Goal: Task Accomplishment & Management: Manage account settings

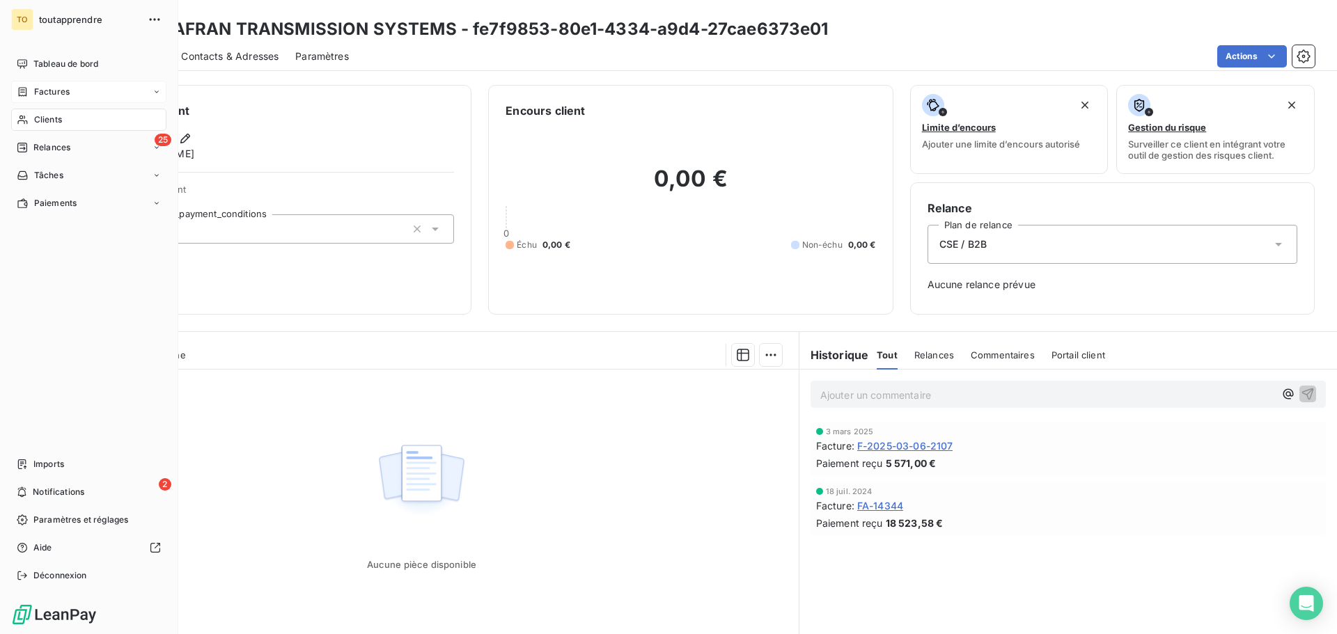
click at [68, 96] on span "Factures" at bounding box center [52, 92] width 36 height 13
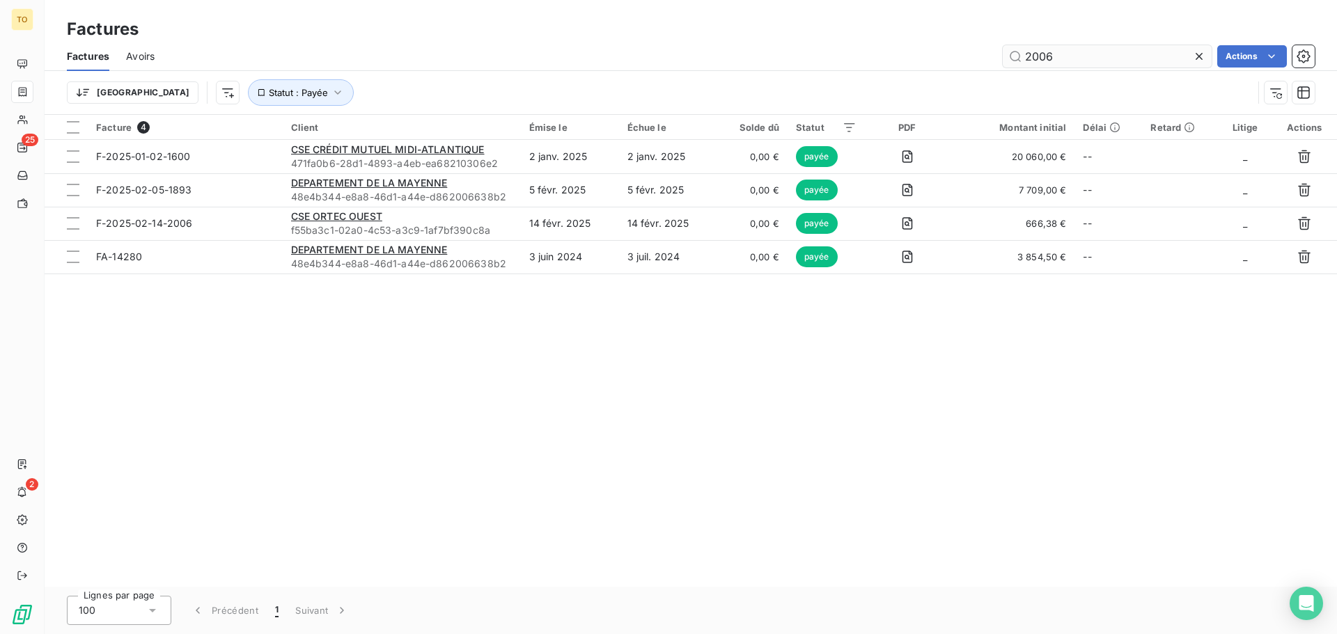
drag, startPoint x: 1031, startPoint y: 62, endPoint x: 1002, endPoint y: 66, distance: 29.5
click at [1002, 66] on input "2006" at bounding box center [1106, 56] width 209 height 22
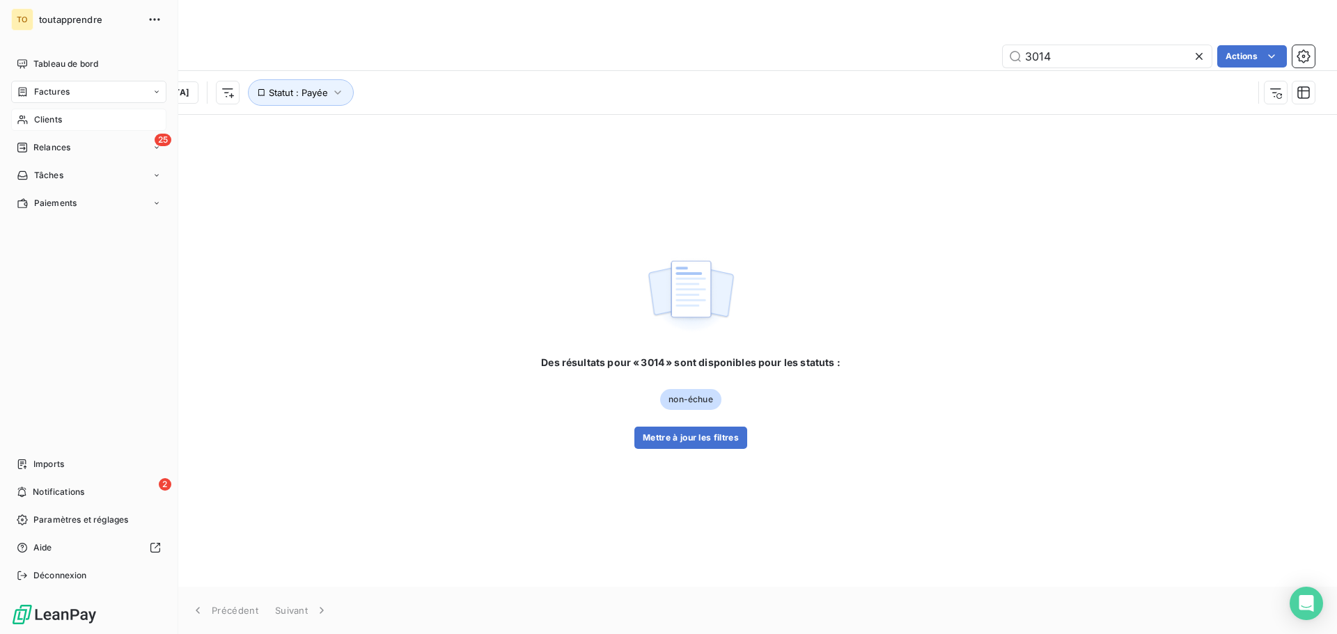
type input "3014"
click at [31, 115] on div "Clients" at bounding box center [88, 120] width 155 height 22
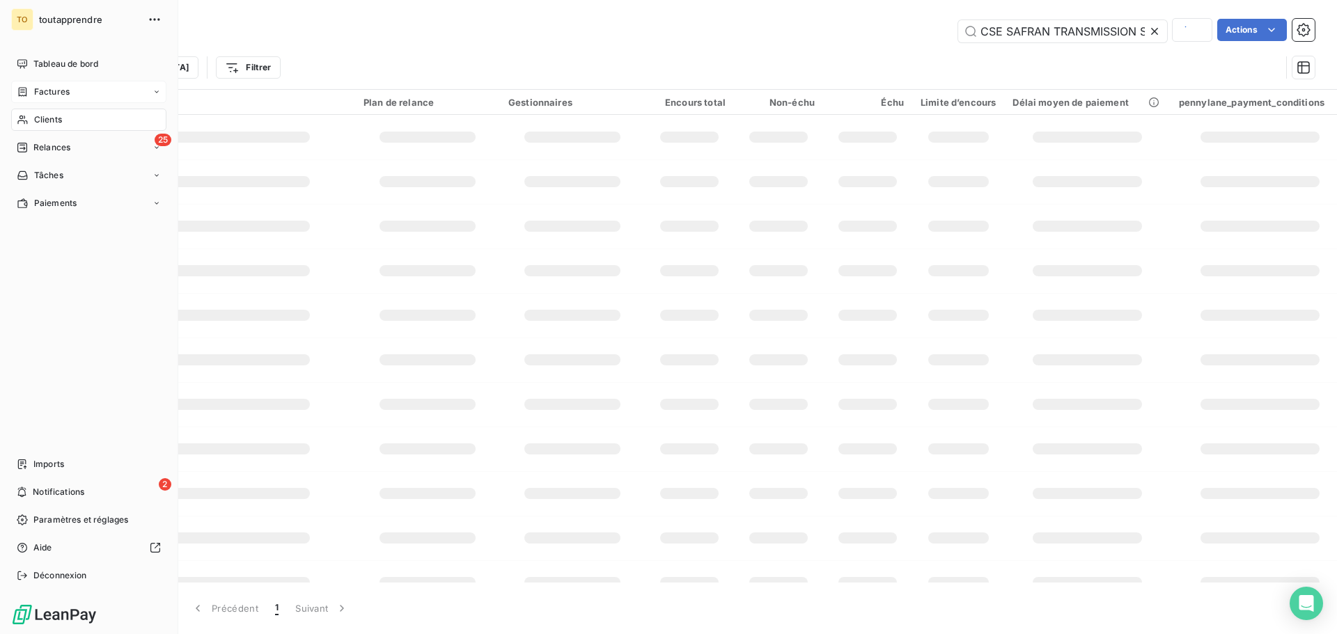
scroll to position [0, 49]
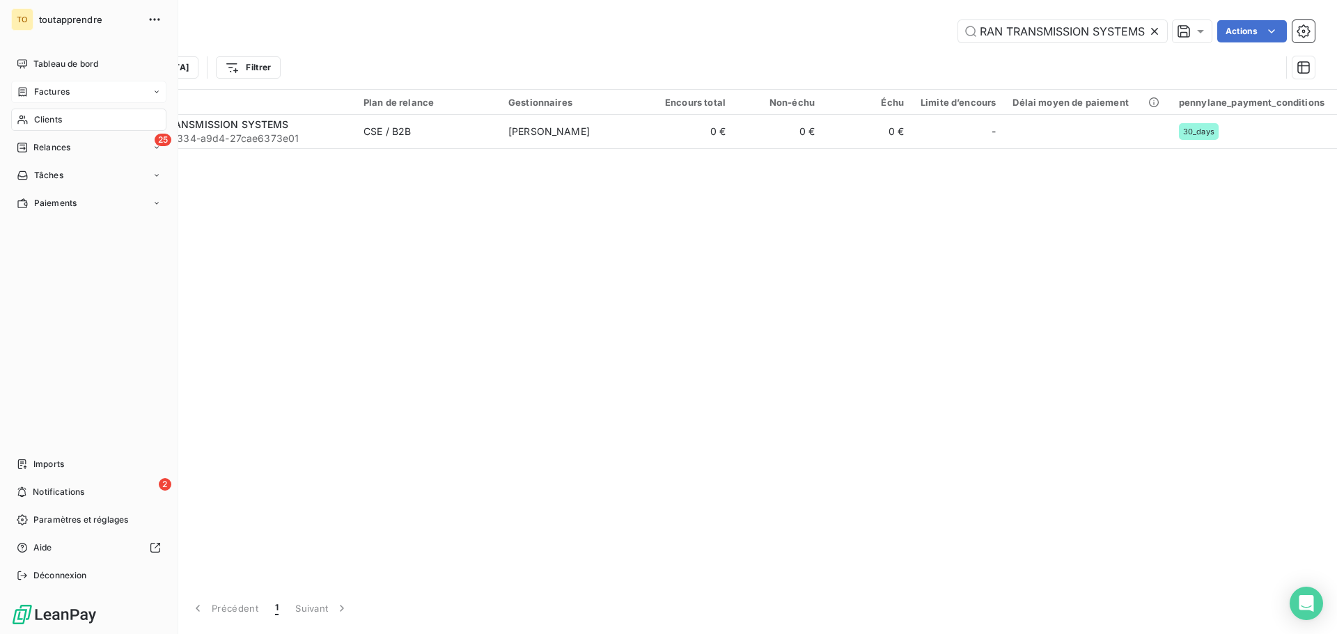
click at [76, 91] on div "Factures" at bounding box center [88, 92] width 155 height 22
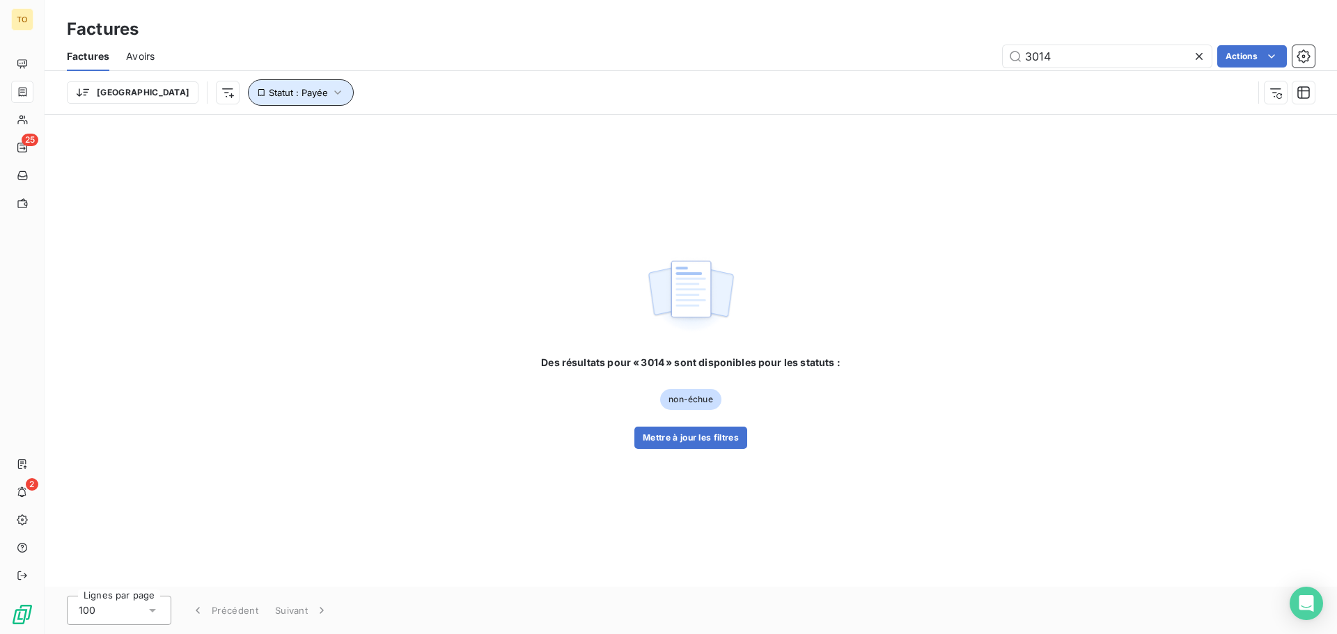
click at [331, 93] on icon "button" at bounding box center [338, 93] width 14 height 14
click at [516, 130] on icon at bounding box center [516, 128] width 7 height 3
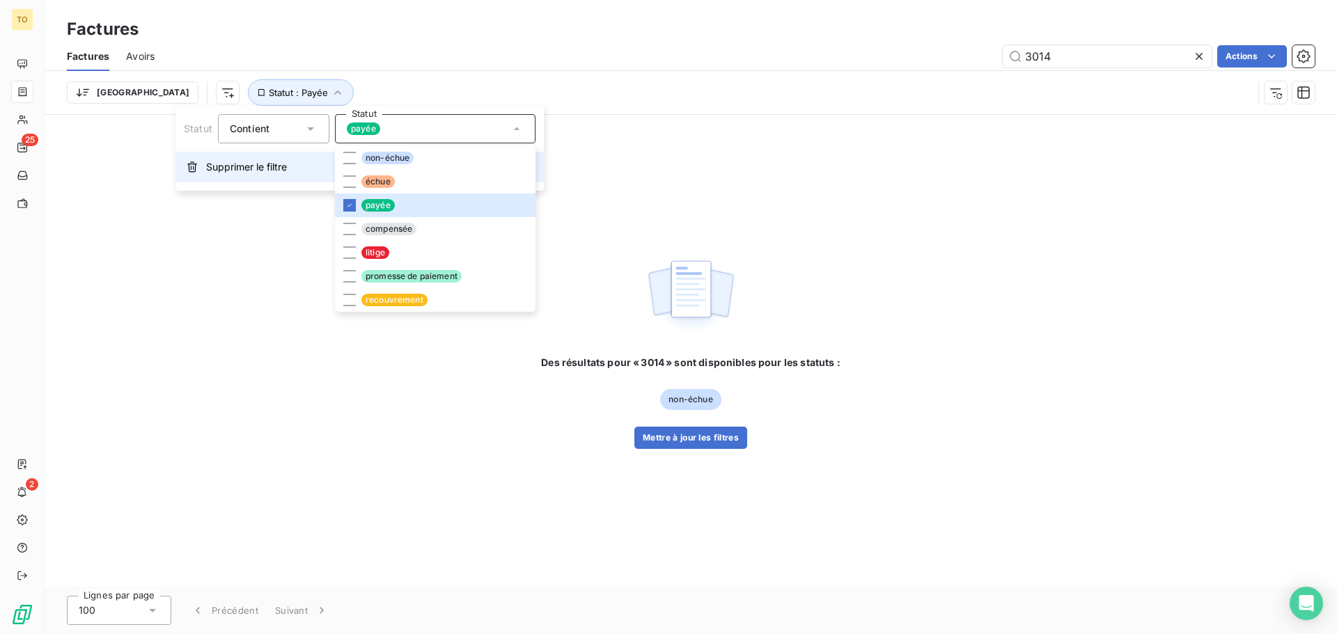
click at [256, 172] on span "Supprimer le filtre" at bounding box center [246, 167] width 81 height 14
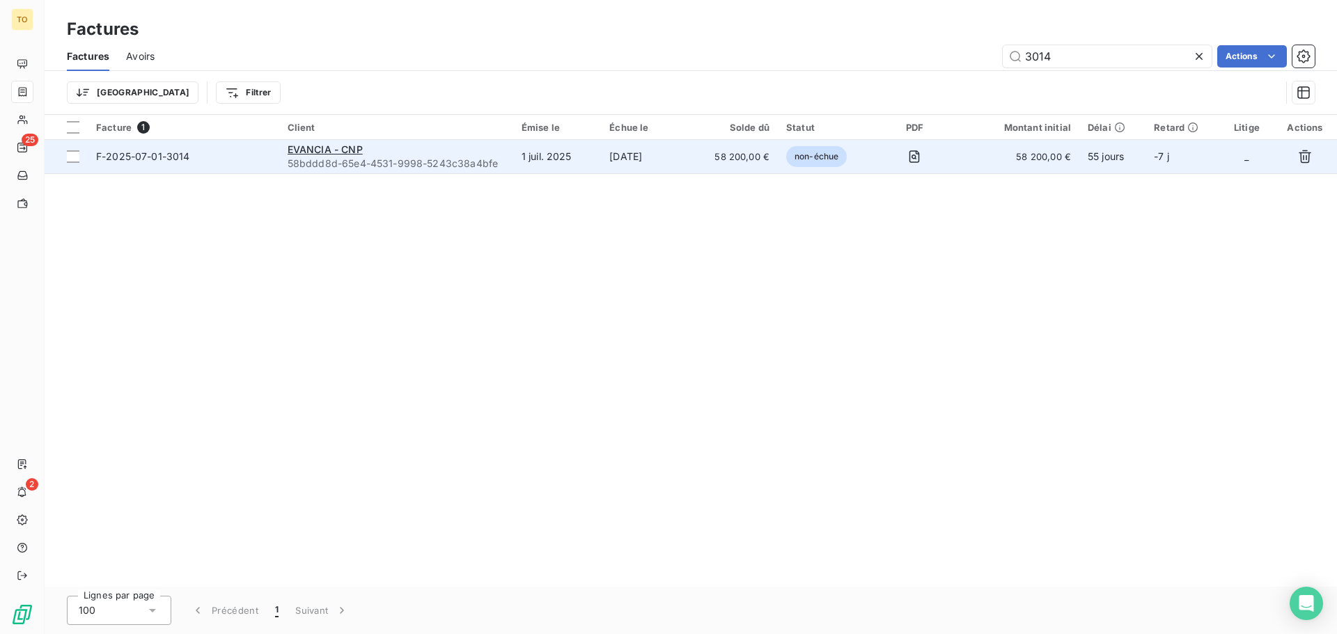
click at [408, 157] on span "58bddd8d-65e4-4531-9998-5243c38a4bfe" at bounding box center [396, 164] width 217 height 14
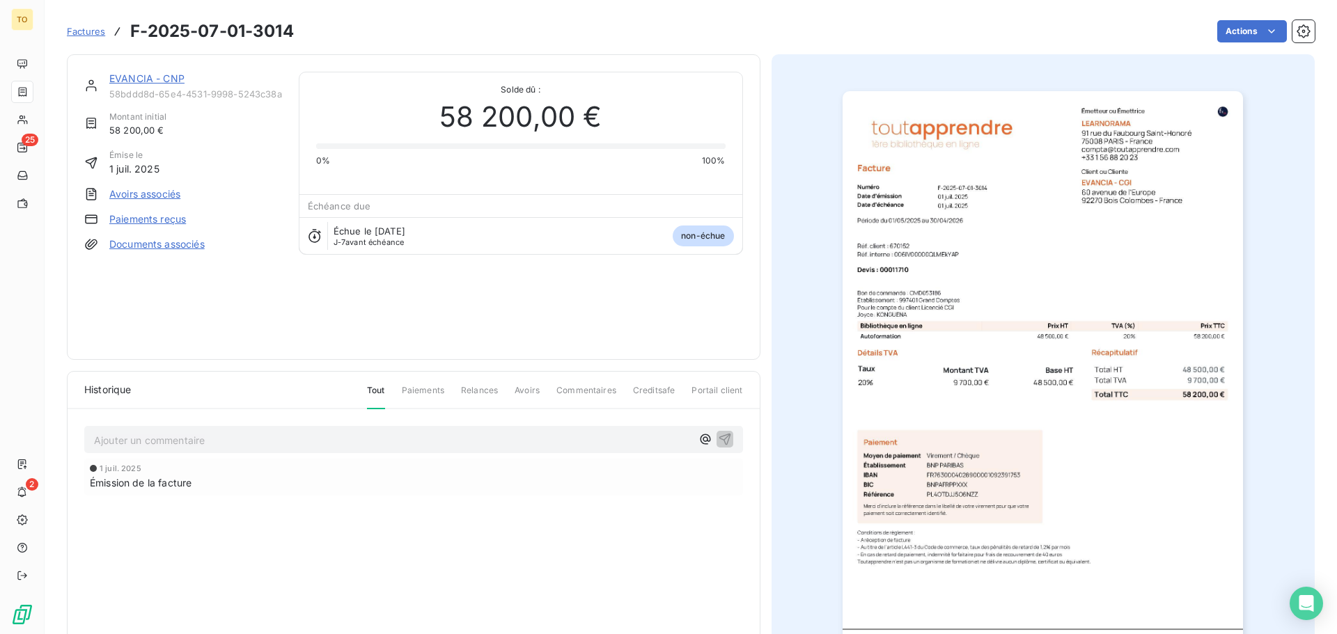
click at [151, 77] on link "EVANCIA - CNP" at bounding box center [146, 78] width 75 height 12
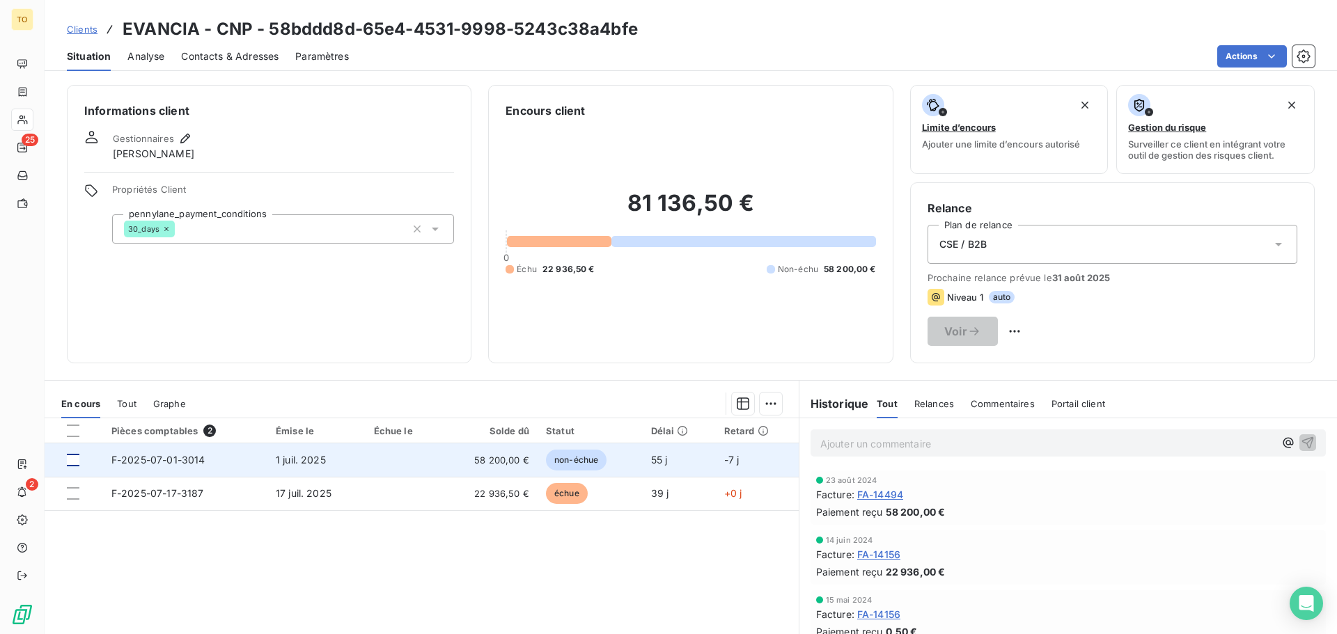
click at [75, 463] on div at bounding box center [73, 460] width 13 height 13
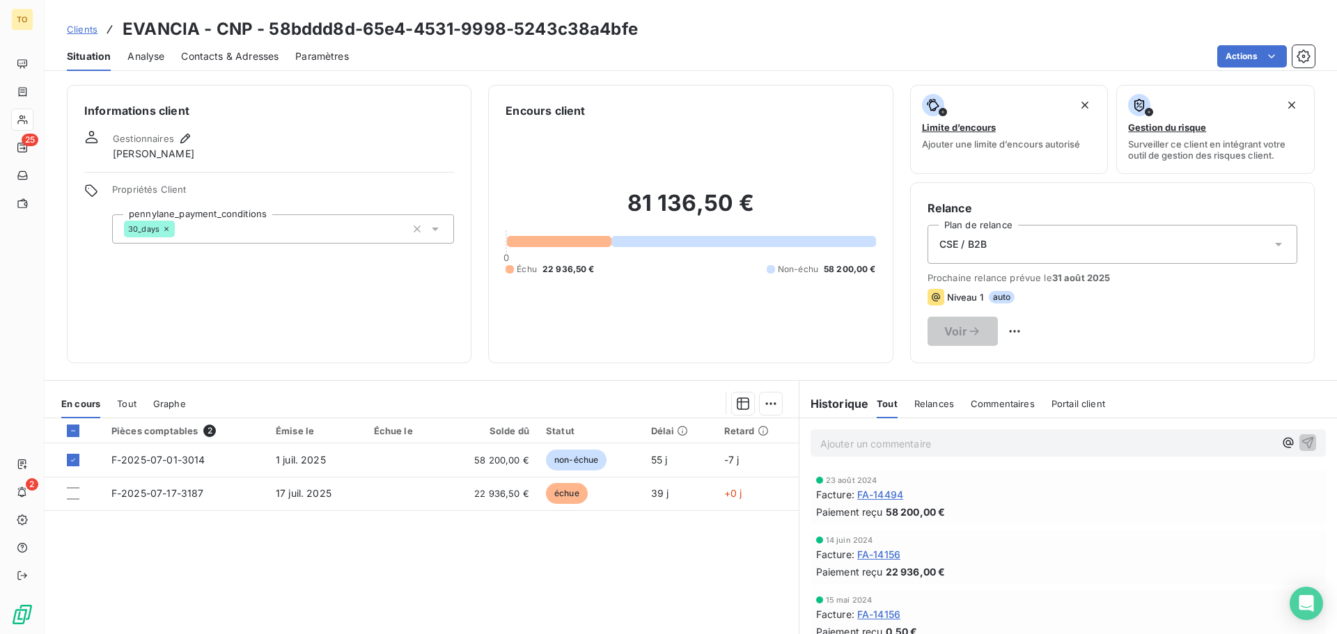
drag, startPoint x: 129, startPoint y: 462, endPoint x: 384, endPoint y: 624, distance: 301.7
click at [381, 626] on div "Pièces comptables 2 Émise le Échue le Solde dû Statut Délai Retard F-2025-07-01…" at bounding box center [422, 552] width 754 height 268
click at [1243, 56] on html "TO 25 2 Clients EVANCIA - CNP - 58bddd8d-65e4-4531-9998-5243c38a4bfe Situation …" at bounding box center [668, 317] width 1337 height 634
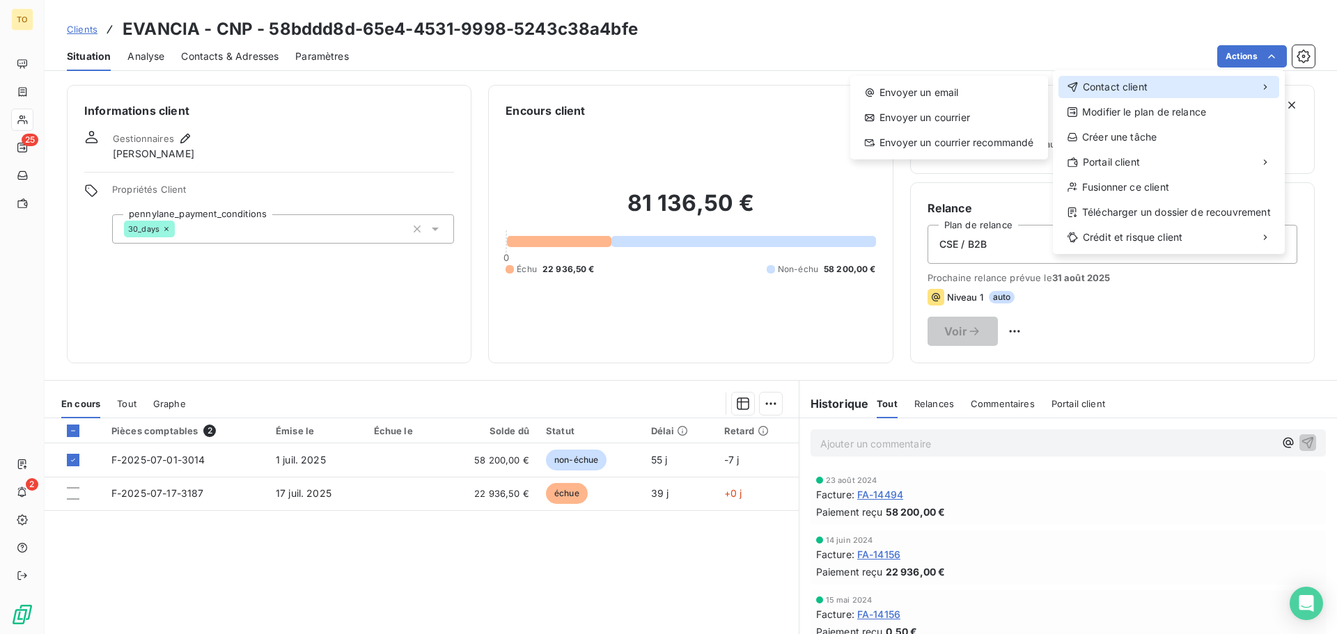
click at [1135, 91] on span "Contact client" at bounding box center [1115, 87] width 65 height 14
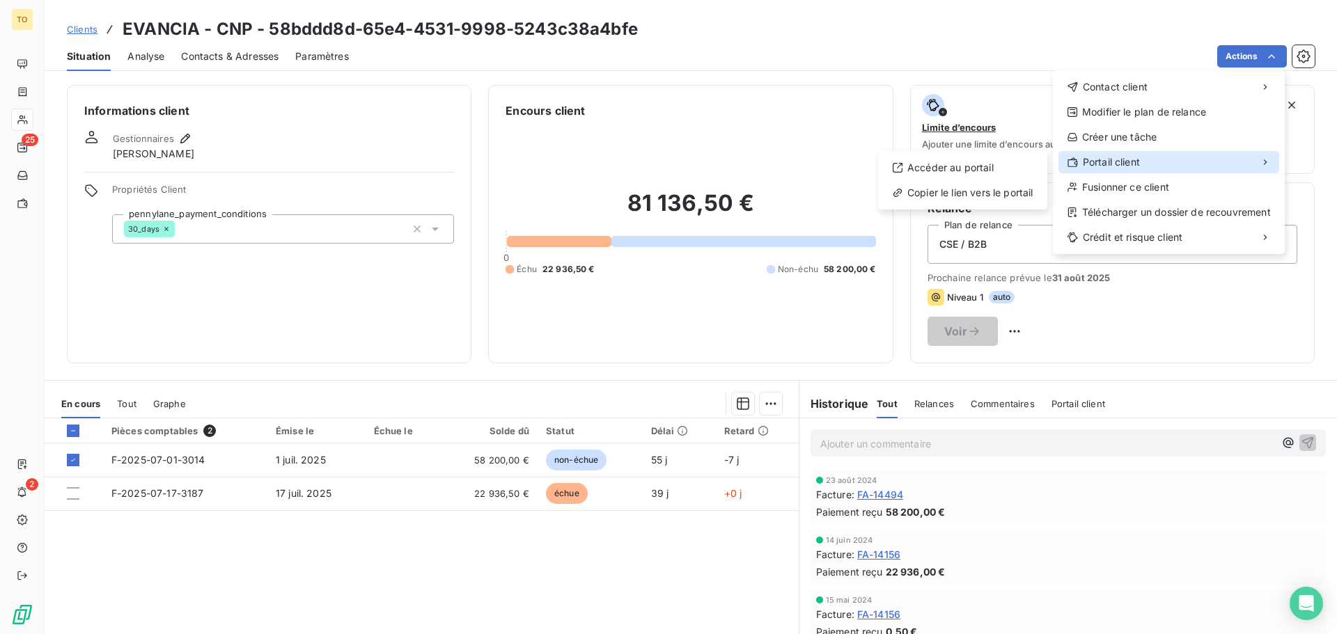
click at [1133, 159] on span "Portail client" at bounding box center [1111, 162] width 57 height 14
click at [991, 173] on div "Accéder au portail" at bounding box center [962, 168] width 158 height 22
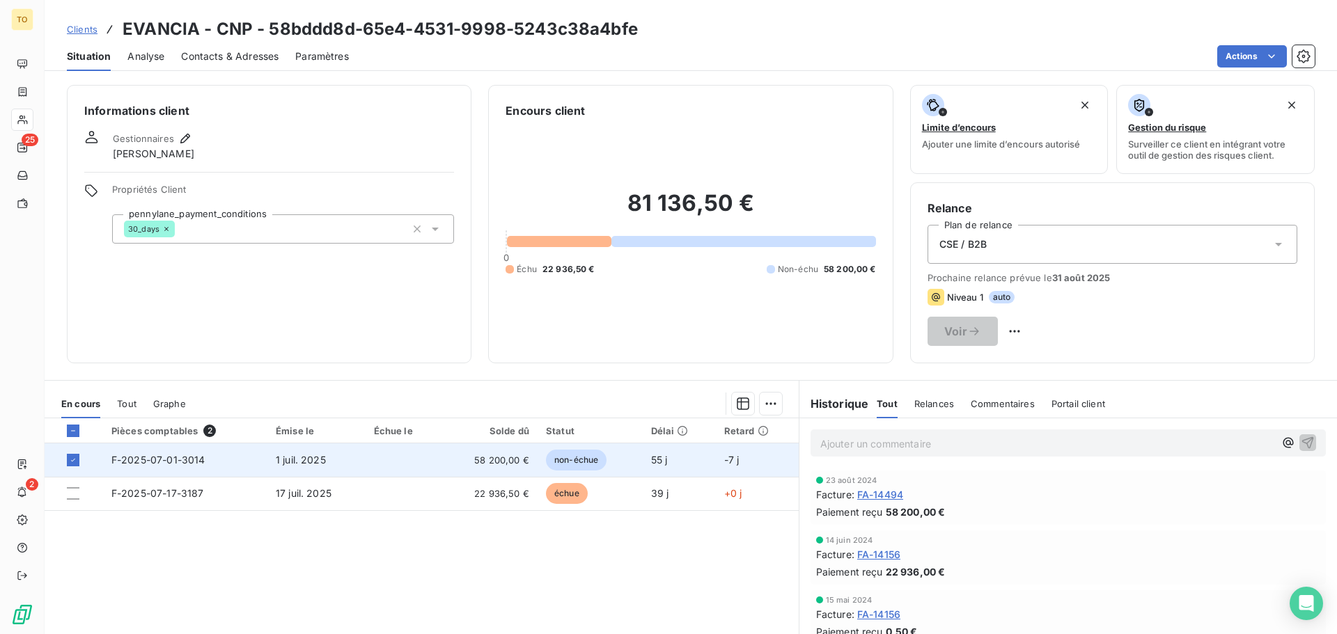
click at [496, 457] on span "58 200,00 €" at bounding box center [489, 460] width 80 height 14
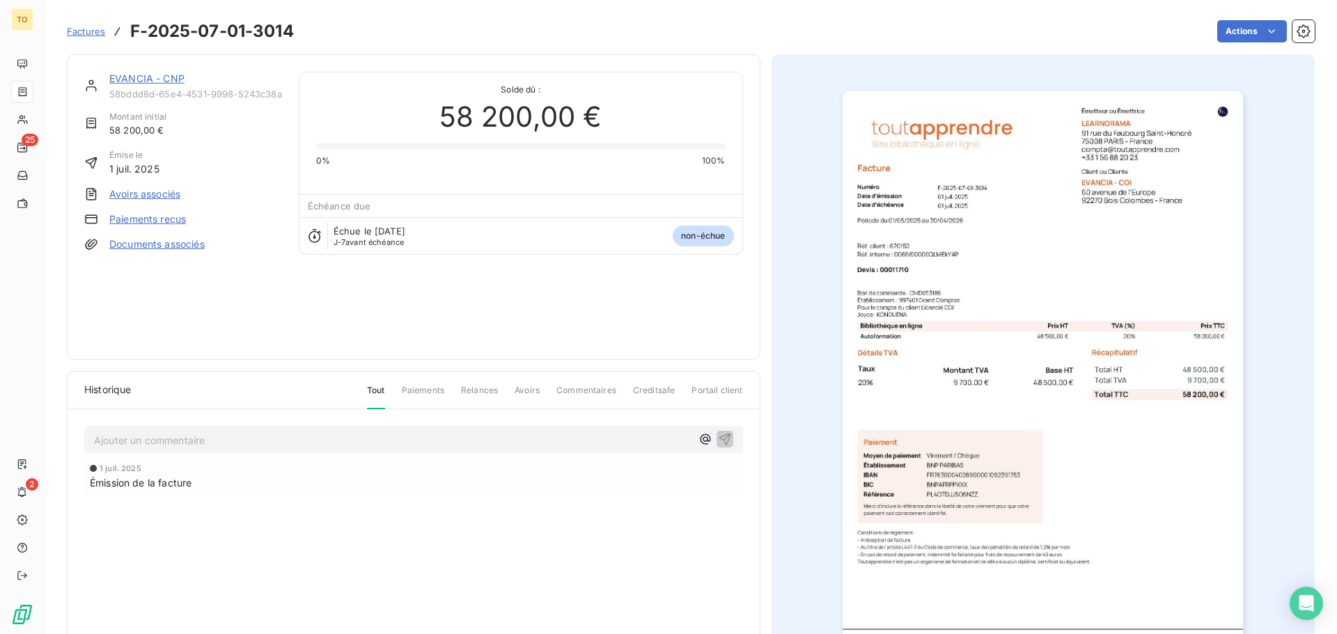
click at [87, 86] on icon at bounding box center [91, 86] width 14 height 14
click at [130, 78] on link "EVANCIA - CNP" at bounding box center [146, 78] width 75 height 12
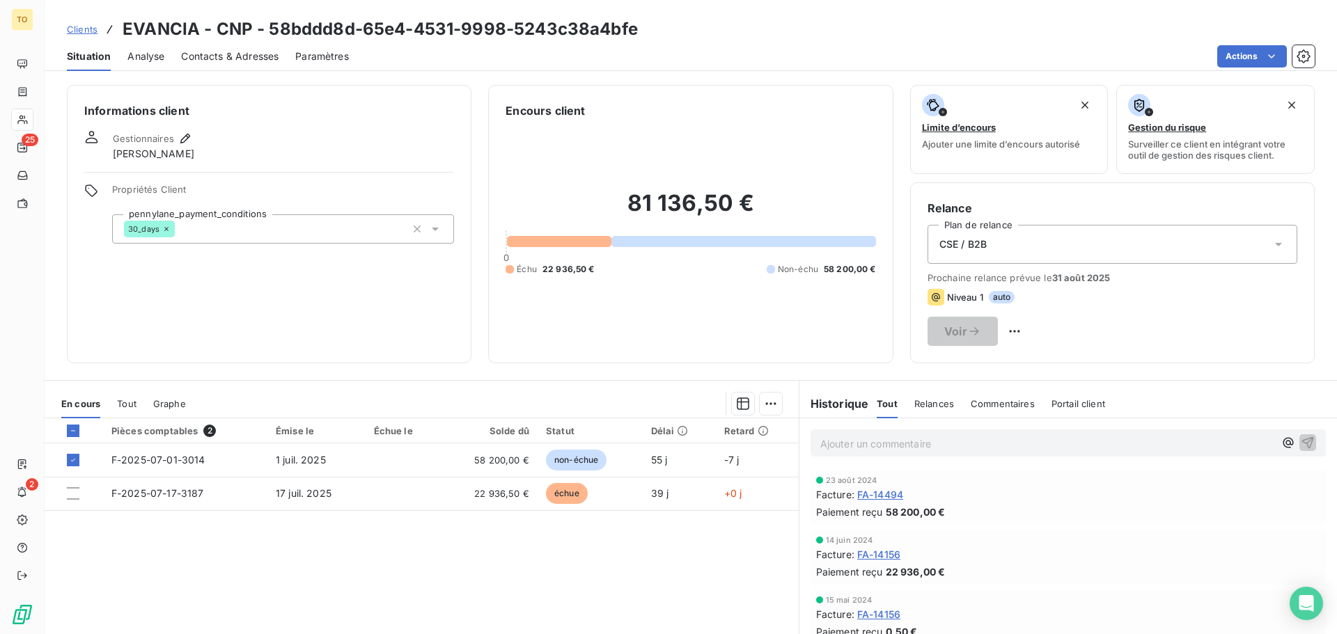
click at [90, 30] on span "Clients" at bounding box center [82, 29] width 31 height 11
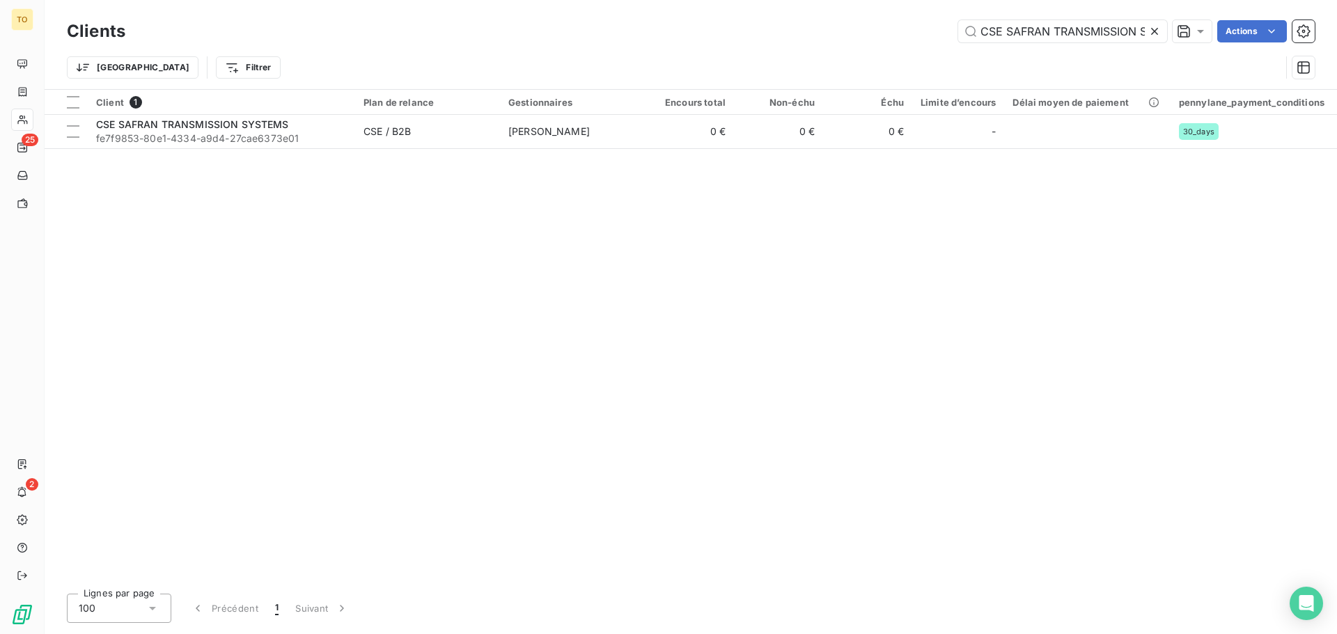
click at [1154, 29] on icon at bounding box center [1154, 31] width 14 height 14
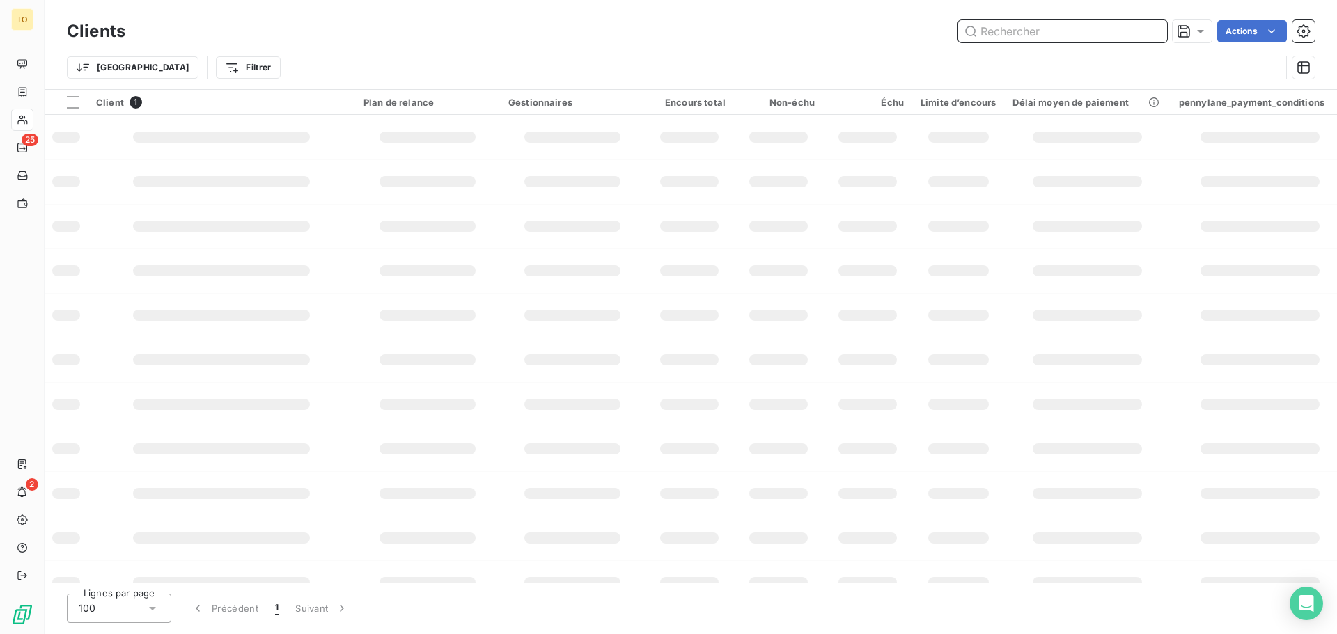
click at [1085, 32] on input "text" at bounding box center [1062, 31] width 209 height 22
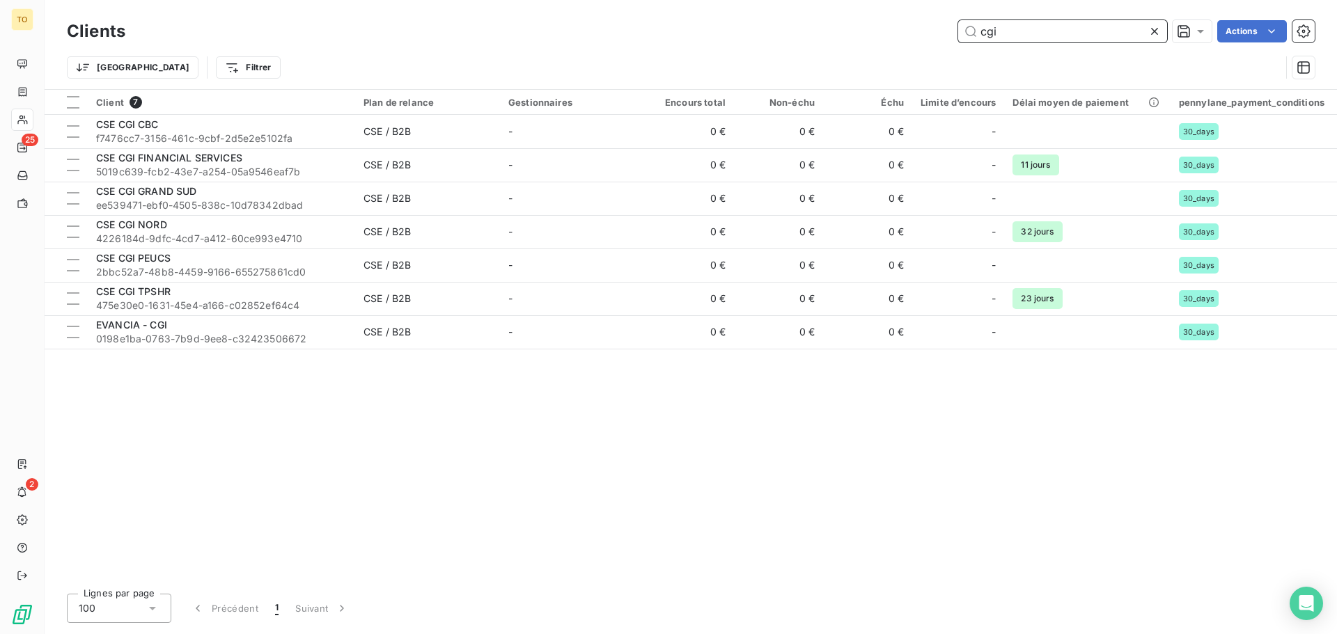
drag, startPoint x: 1052, startPoint y: 29, endPoint x: 865, endPoint y: 38, distance: 187.5
click at [881, 33] on div "cgi Actions" at bounding box center [728, 31] width 1172 height 22
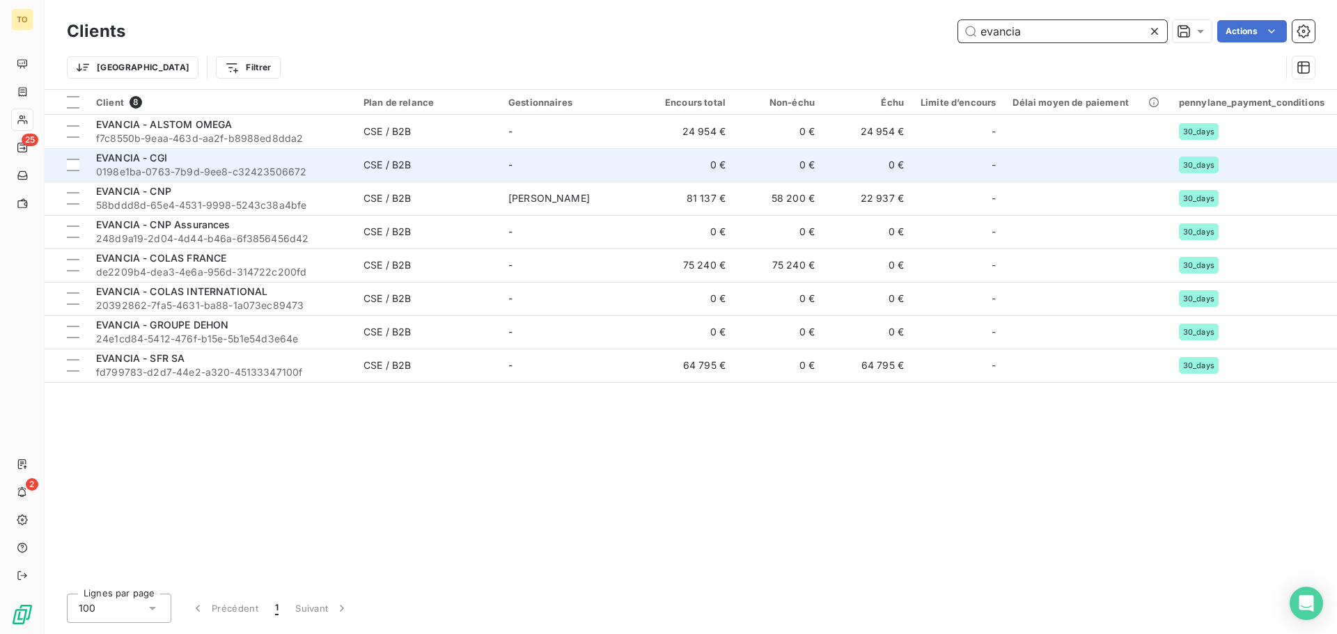
type input "evancia"
click at [294, 173] on span "0198e1ba-0763-7b9d-9ee8-c32423506672" at bounding box center [221, 172] width 251 height 14
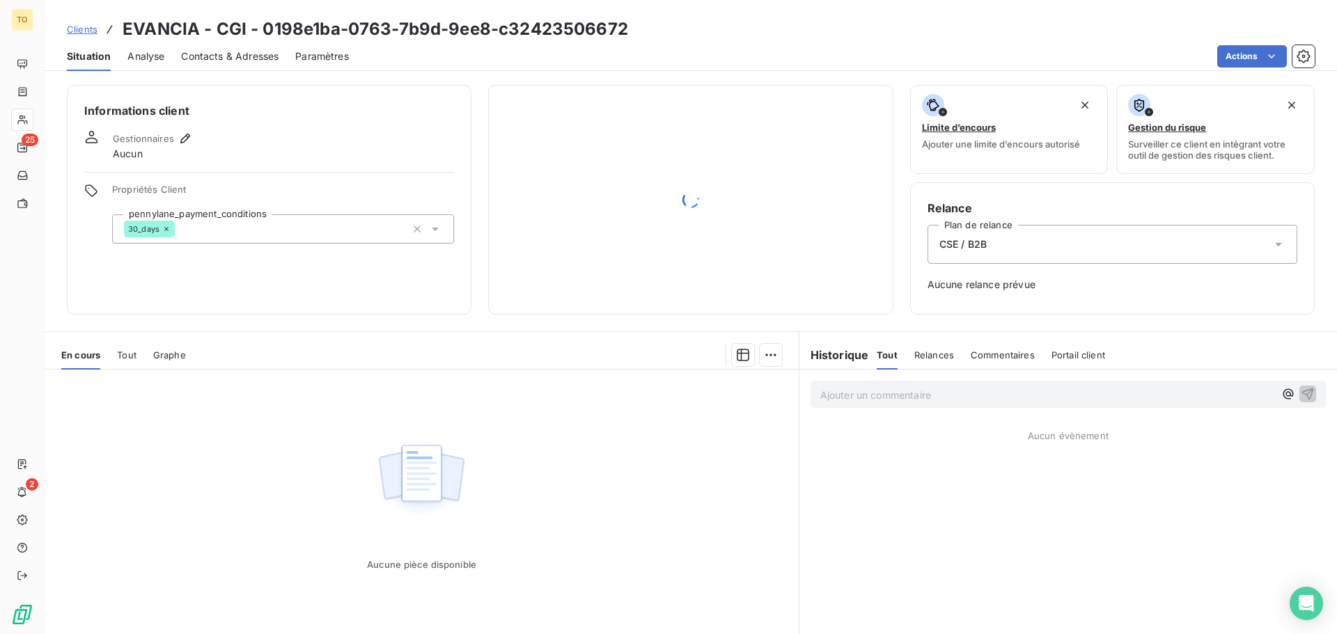
click at [429, 478] on img at bounding box center [421, 480] width 89 height 86
click at [739, 358] on icon "button" at bounding box center [743, 355] width 14 height 14
click at [764, 353] on html "TO 25 2 Clients EVANCIA - CGI - 0198e1ba-0763-7b9d-9ee8-c32423506672 Situation …" at bounding box center [668, 317] width 1337 height 634
click at [615, 388] on div "Mettre en litige (0 facture)" at bounding box center [645, 386] width 248 height 22
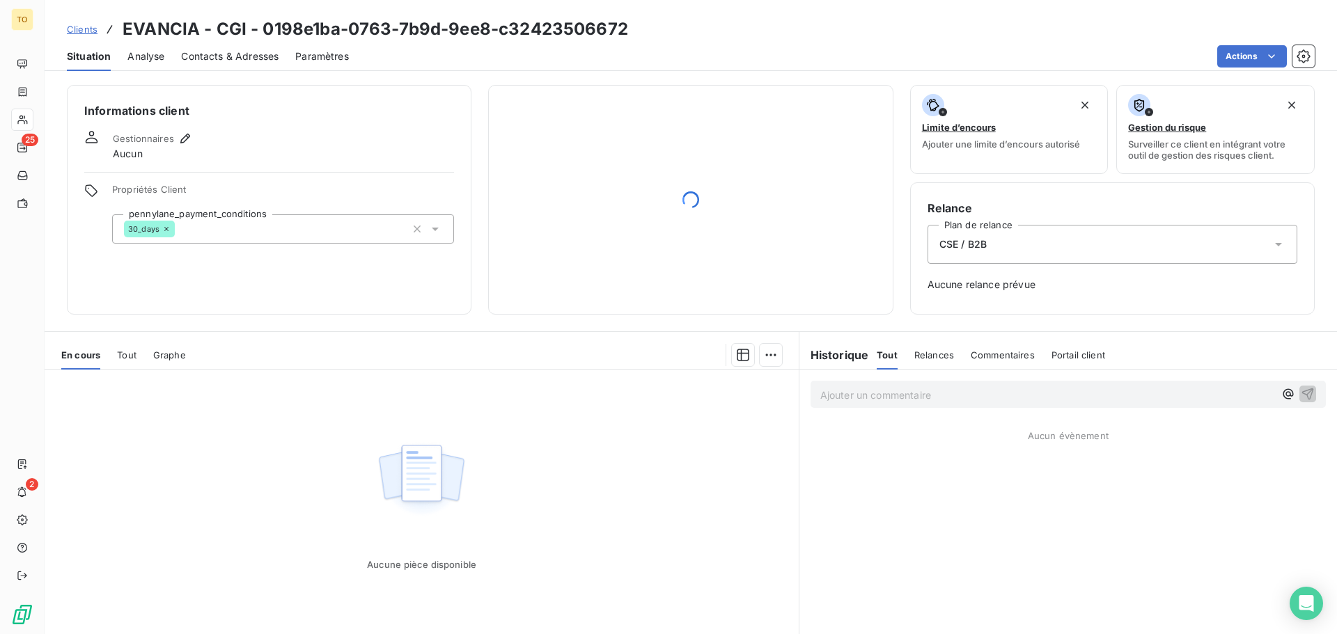
click at [427, 551] on div "Aucune pièce disponible" at bounding box center [421, 555] width 109 height 31
click at [677, 203] on icon at bounding box center [691, 200] width 28 height 28
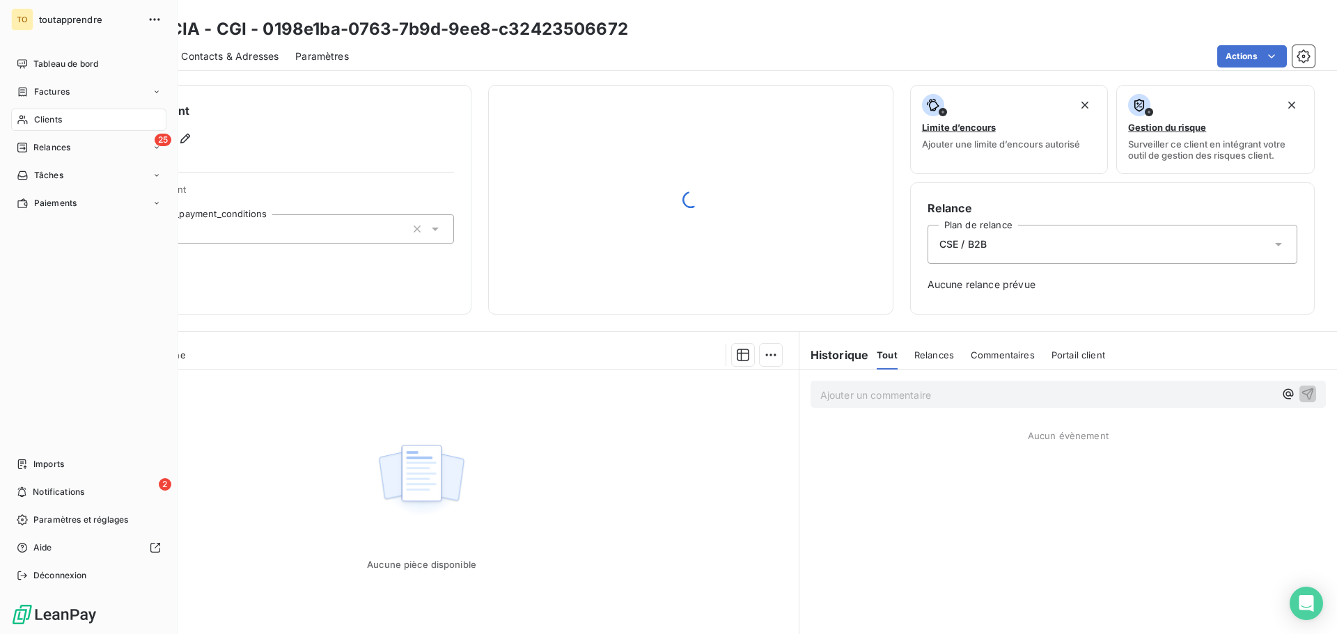
click at [55, 121] on span "Clients" at bounding box center [48, 119] width 28 height 13
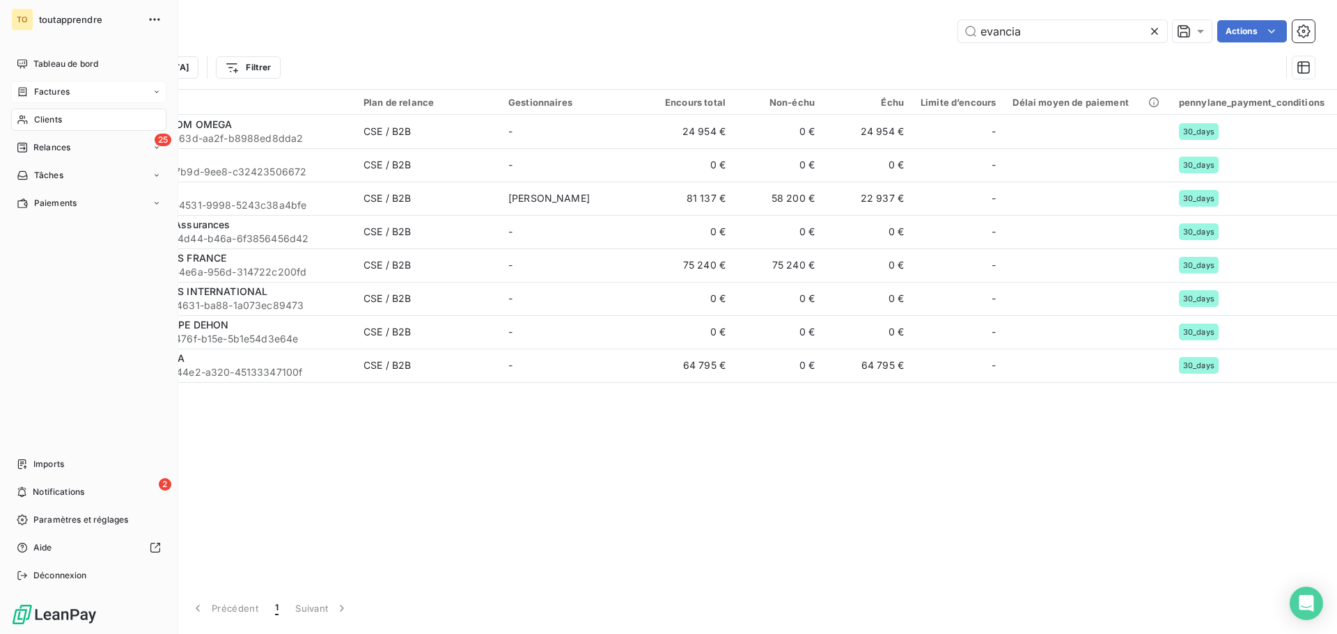
click at [56, 99] on div "Factures" at bounding box center [88, 92] width 155 height 22
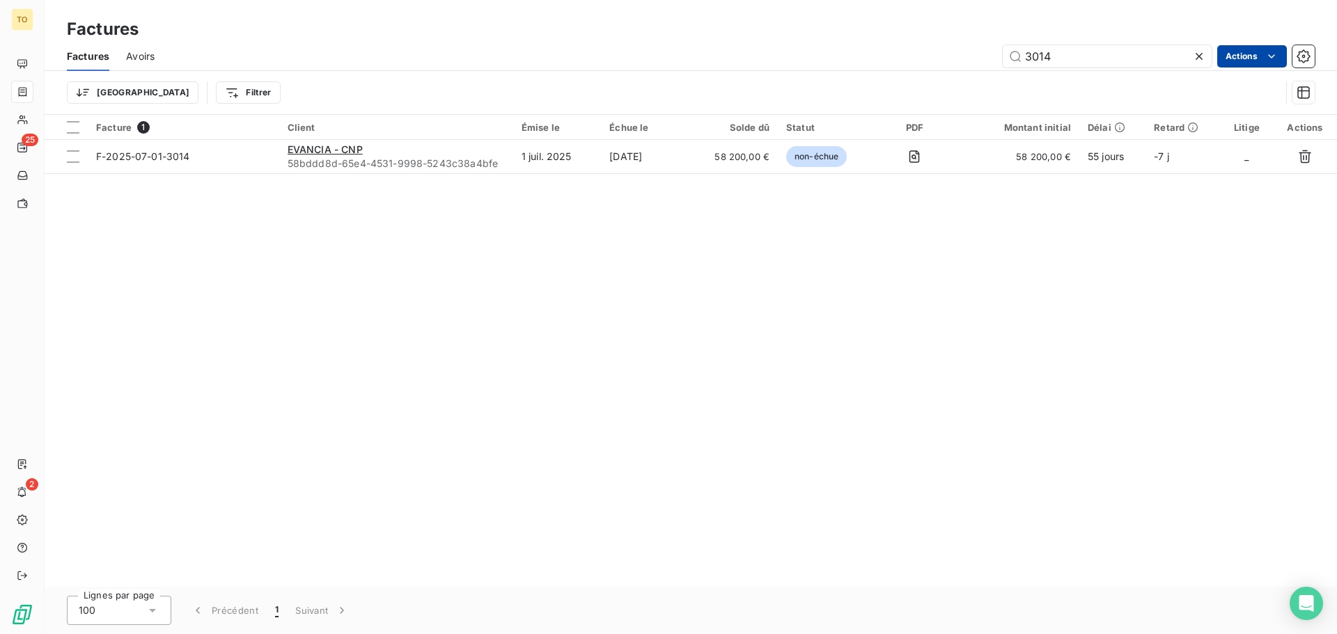
click at [1243, 54] on html "TO 25 2 Factures Factures Avoirs 3014 Actions Trier Filtrer Facture 1 Client Ém…" at bounding box center [668, 317] width 1337 height 634
click at [337, 154] on html "TO 25 2 Factures Factures Avoirs 3014 Actions Trier Filtrer Facture 1 Client Ém…" at bounding box center [668, 317] width 1337 height 634
click at [337, 154] on span "EVANCIA - CNP" at bounding box center [325, 149] width 75 height 12
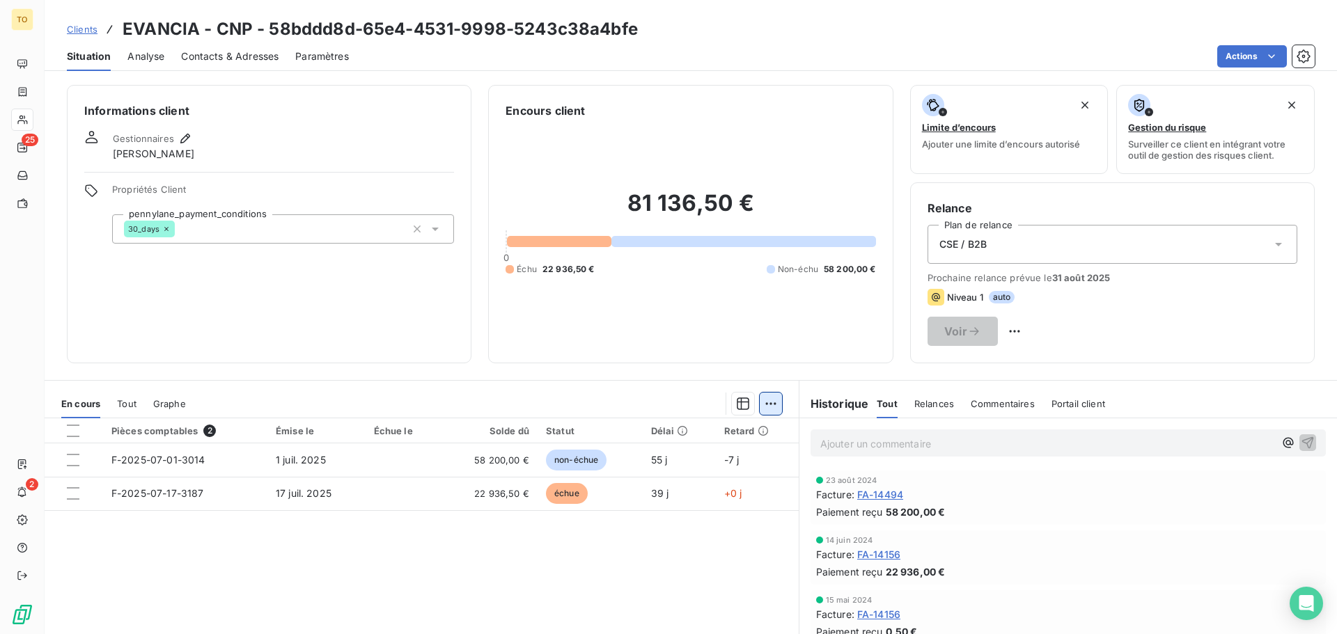
click at [762, 400] on html "TO 25 2 Clients EVANCIA - CNP - 58bddd8d-65e4-4531-9998-5243c38a4bfe Situation …" at bounding box center [668, 317] width 1337 height 634
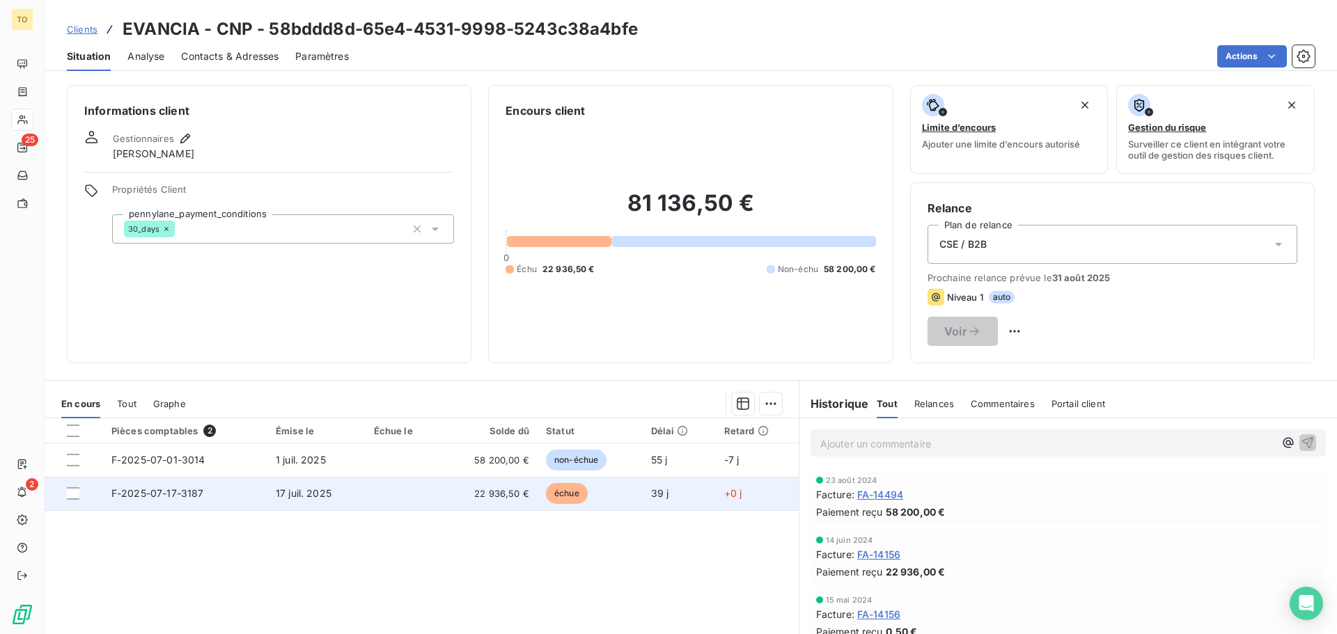
click at [189, 491] on span "F-2025-07-17-3187" at bounding box center [157, 493] width 93 height 12
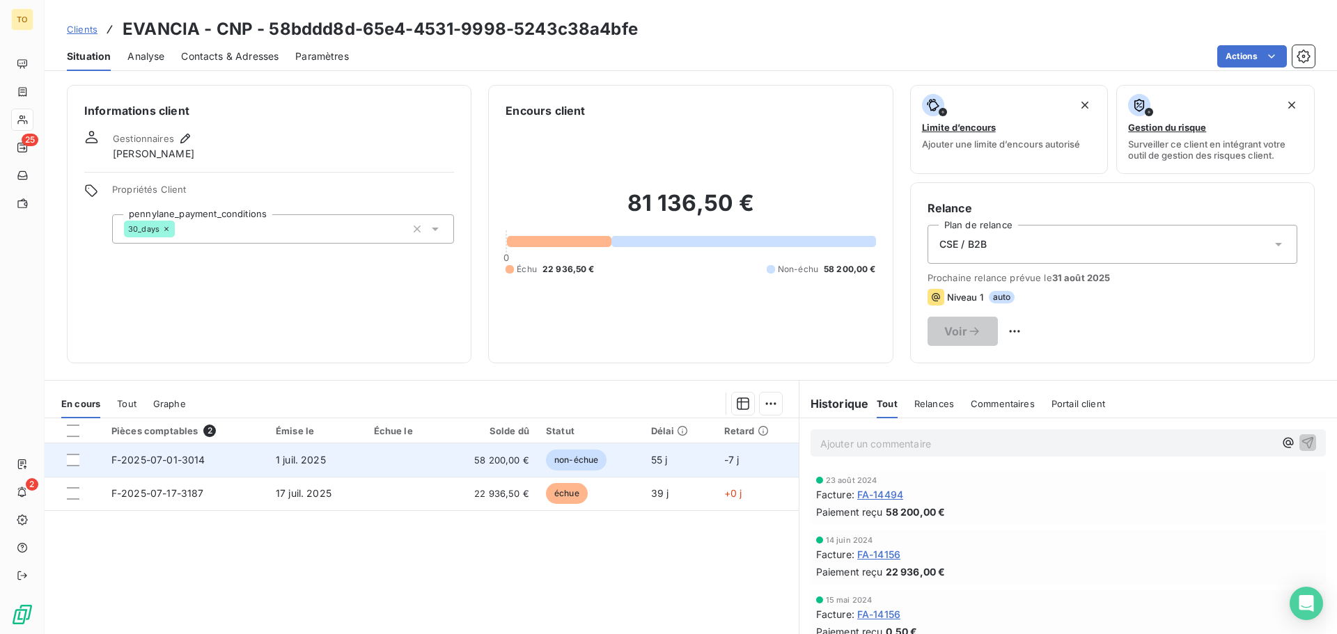
click at [171, 459] on span "F-2025-07-01-3014" at bounding box center [158, 460] width 94 height 12
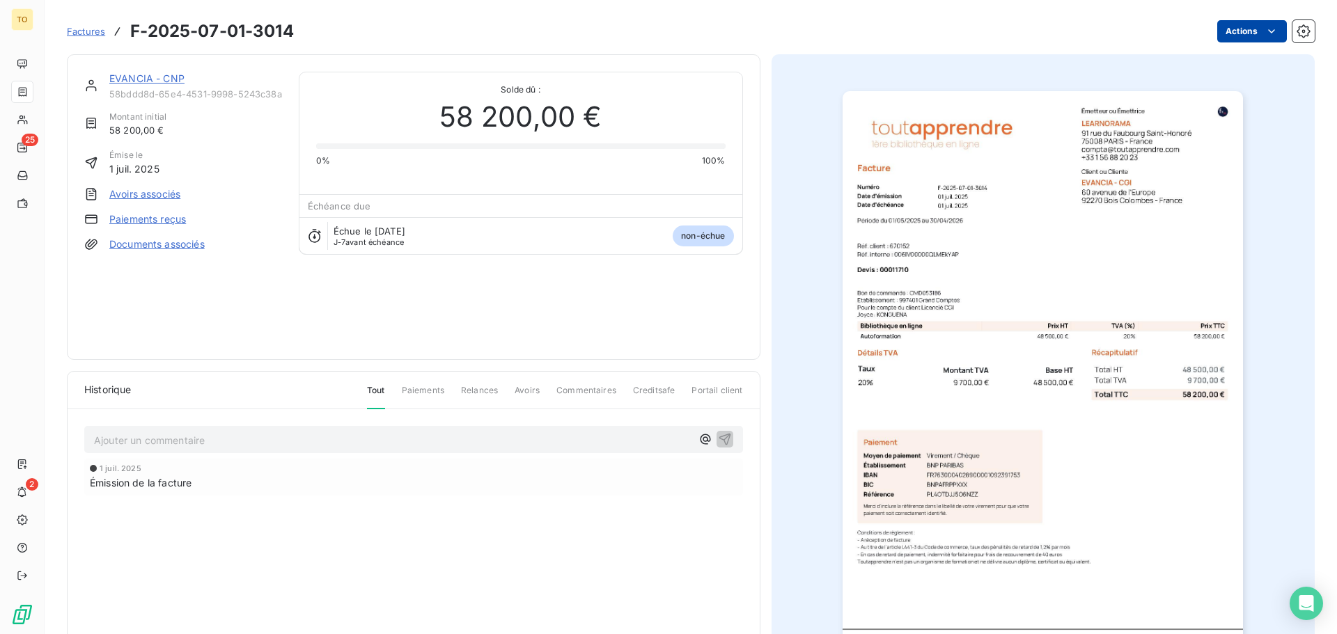
click at [1240, 33] on html "TO 25 2 Factures F-2025-07-01-3014 Actions EVANCIA - CNP 58bddd8d-65e4-4531-999…" at bounding box center [668, 317] width 1337 height 634
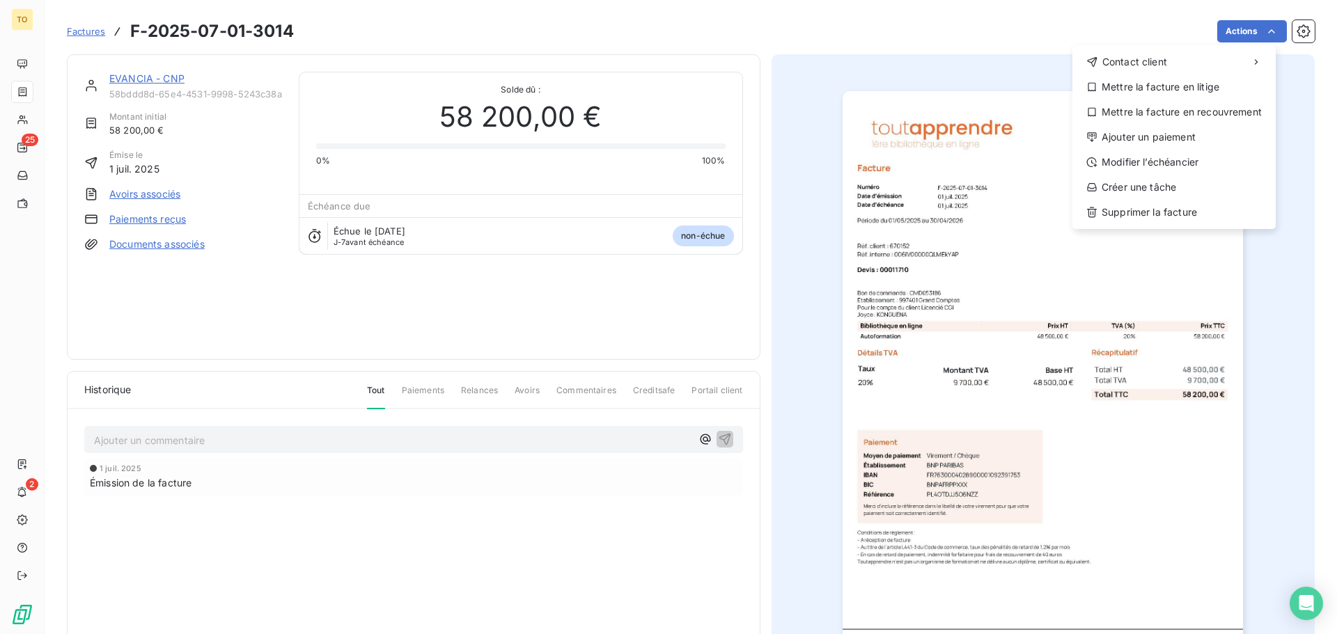
click at [1298, 36] on html "TO 25 2 Factures F-2025-07-01-3014 Actions Contact client Mettre la facture en …" at bounding box center [668, 317] width 1337 height 634
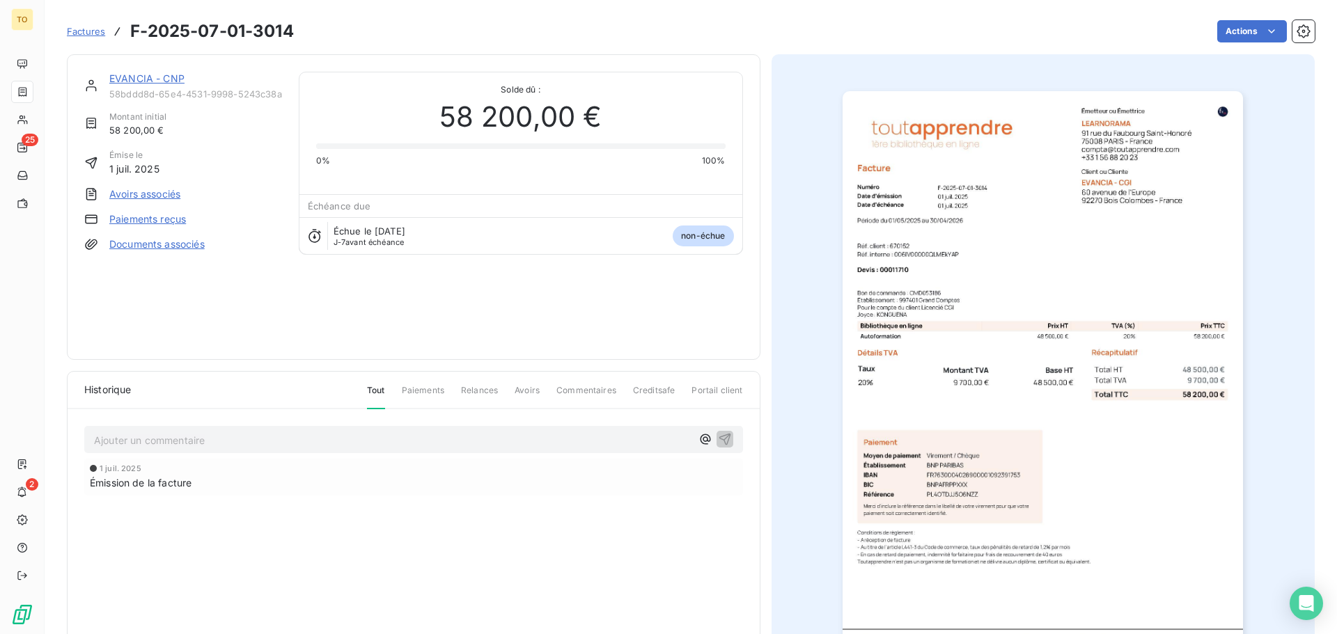
click at [1298, 36] on icon "button" at bounding box center [1303, 31] width 14 height 14
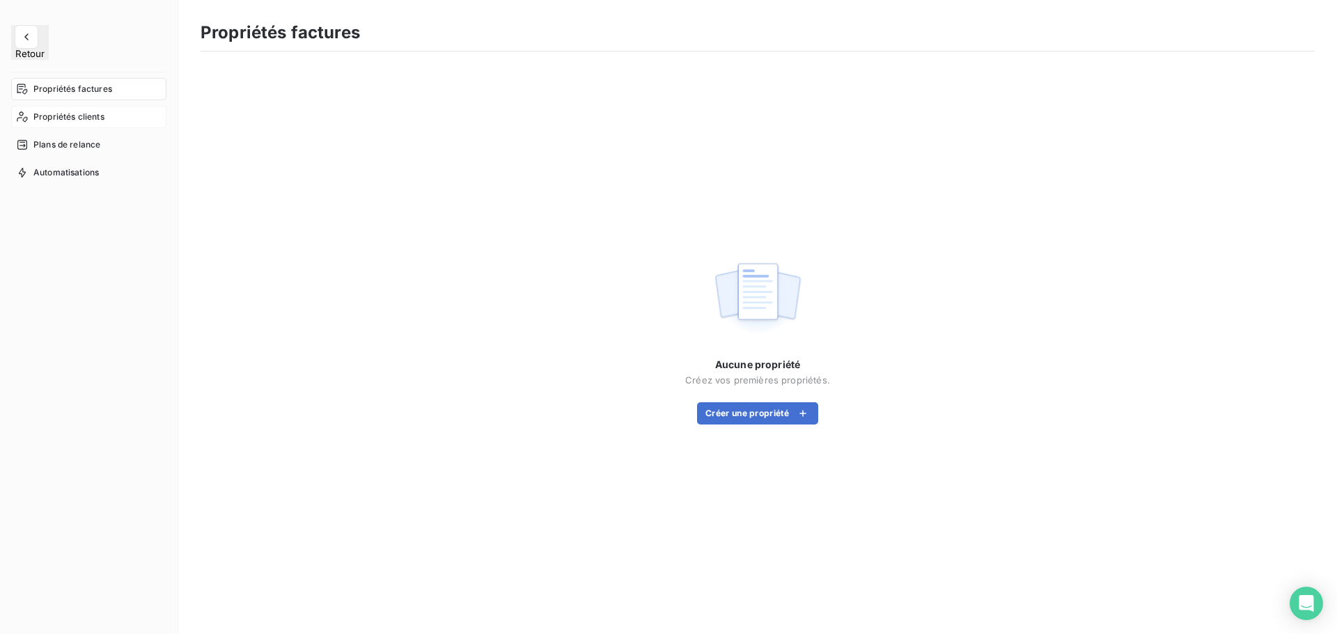
click at [74, 111] on span "Propriétés clients" at bounding box center [68, 117] width 71 height 13
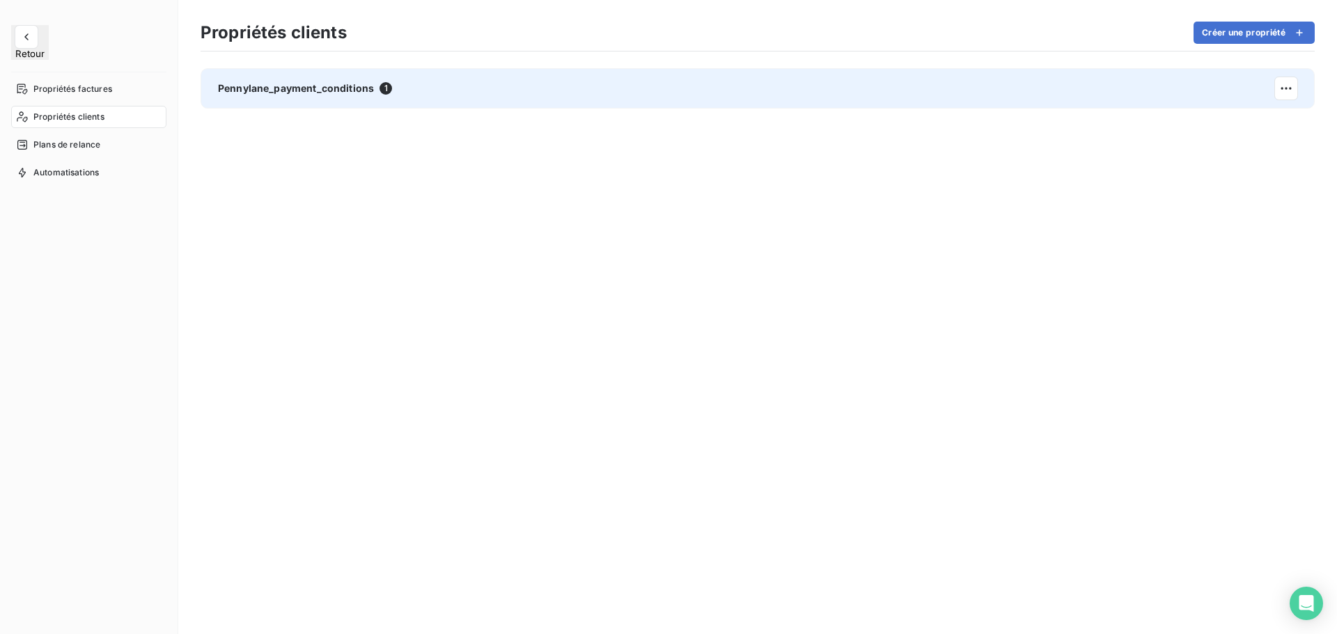
click at [381, 91] on span "1" at bounding box center [385, 88] width 13 height 13
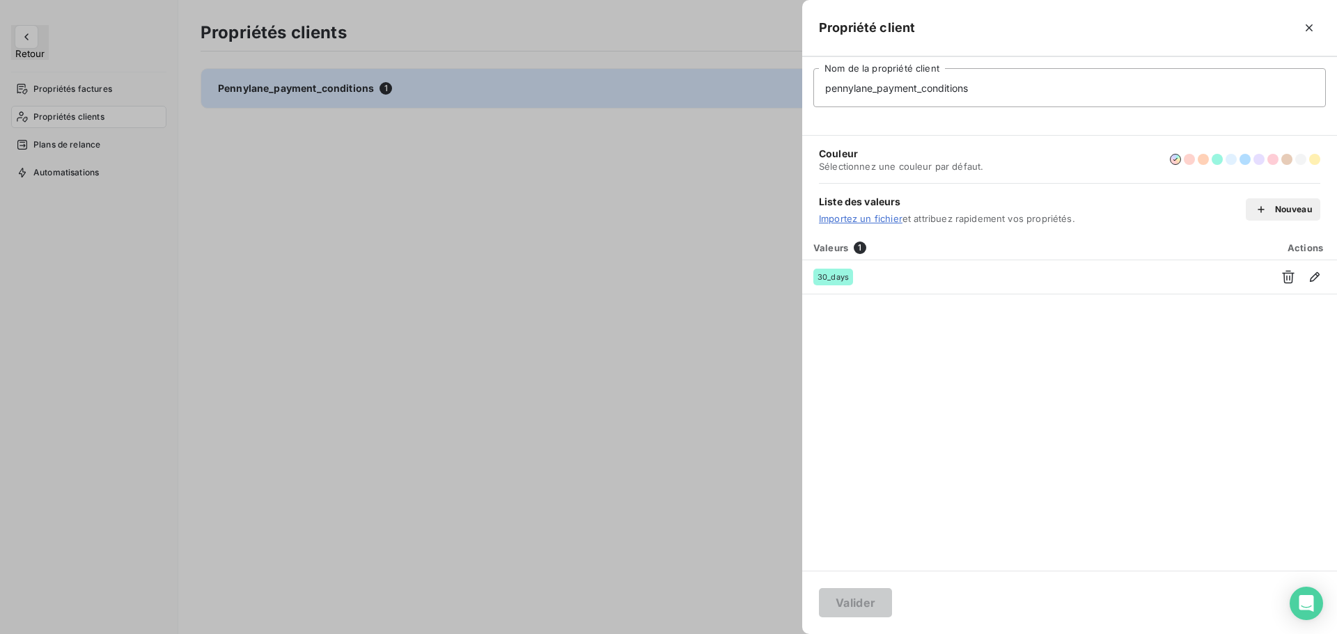
click at [381, 91] on div at bounding box center [668, 317] width 1337 height 634
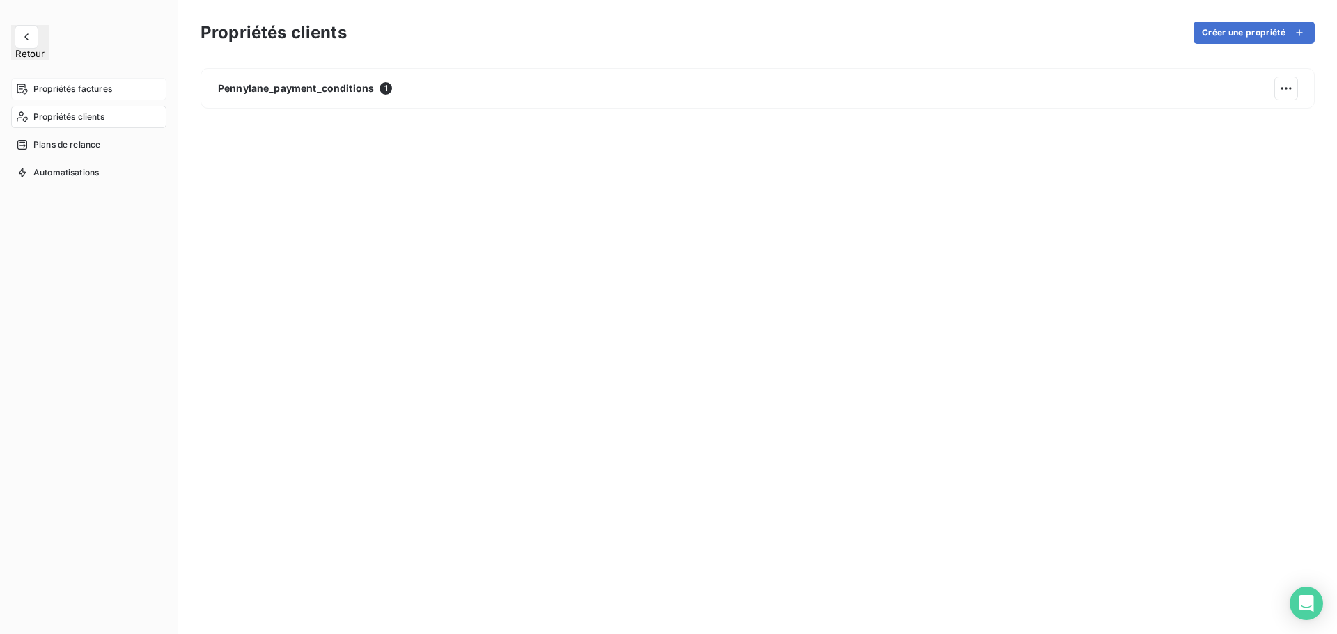
click at [72, 83] on span "Propriétés factures" at bounding box center [72, 89] width 79 height 13
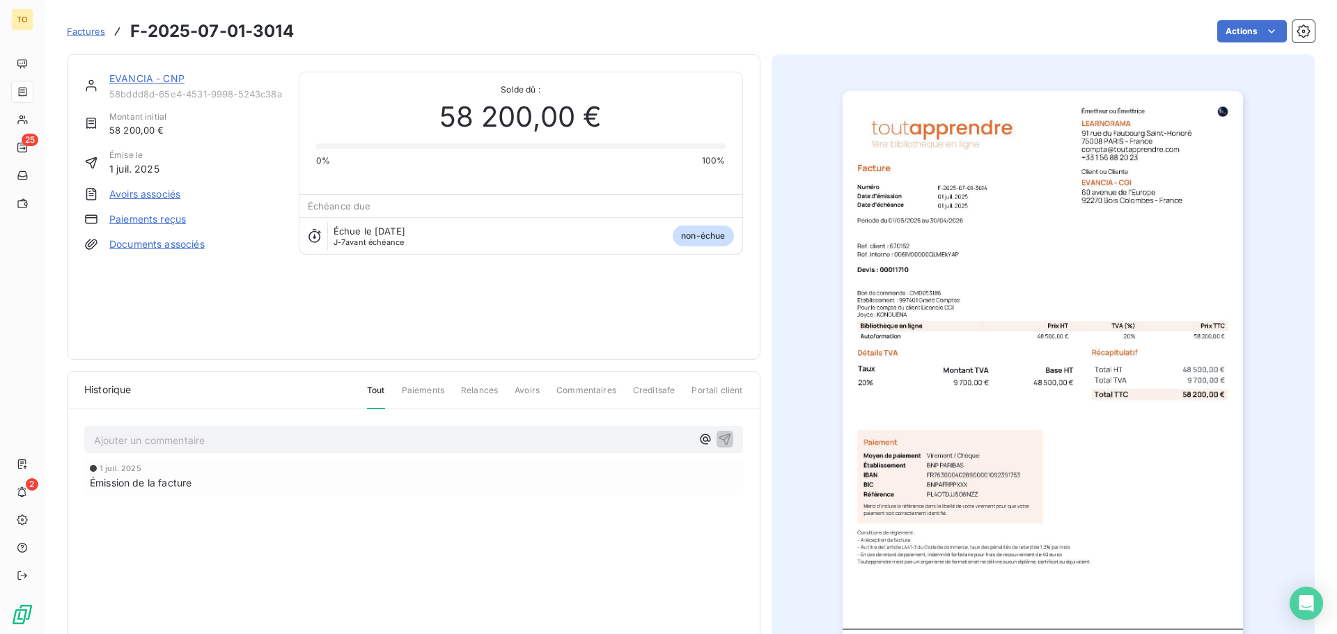
click at [150, 74] on link "EVANCIA - CNP" at bounding box center [146, 78] width 75 height 12
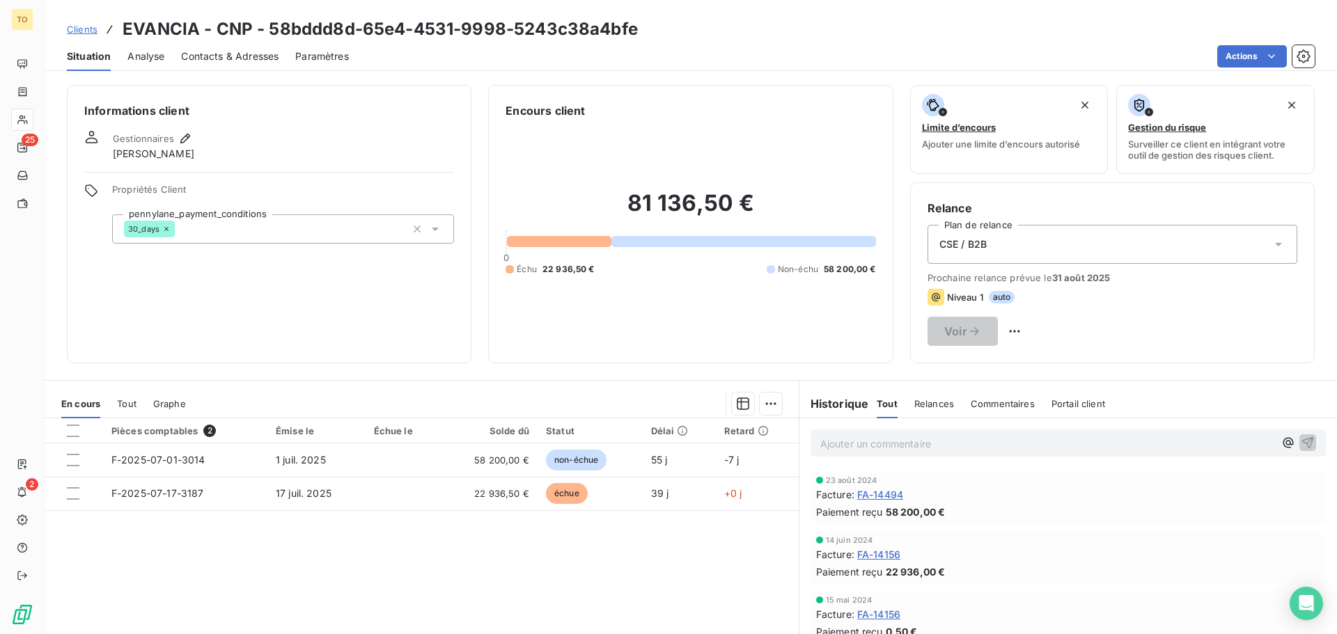
click at [240, 59] on span "Contacts & Adresses" at bounding box center [229, 56] width 97 height 14
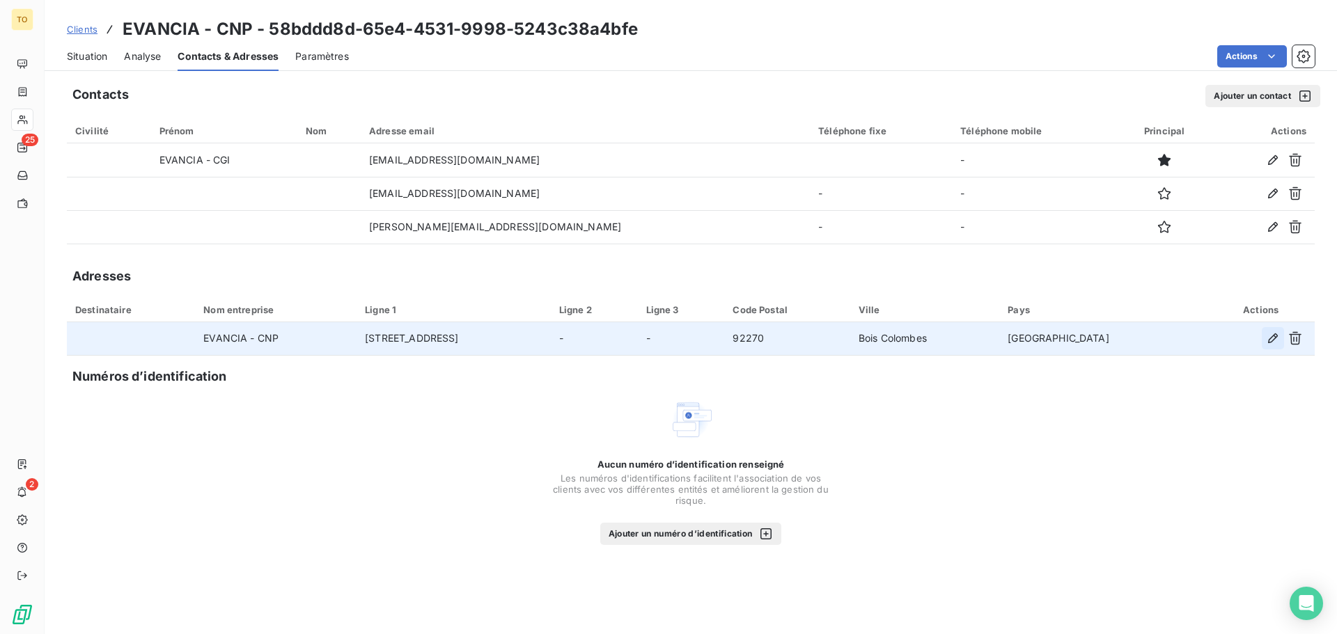
click at [1274, 342] on icon "button" at bounding box center [1273, 338] width 14 height 14
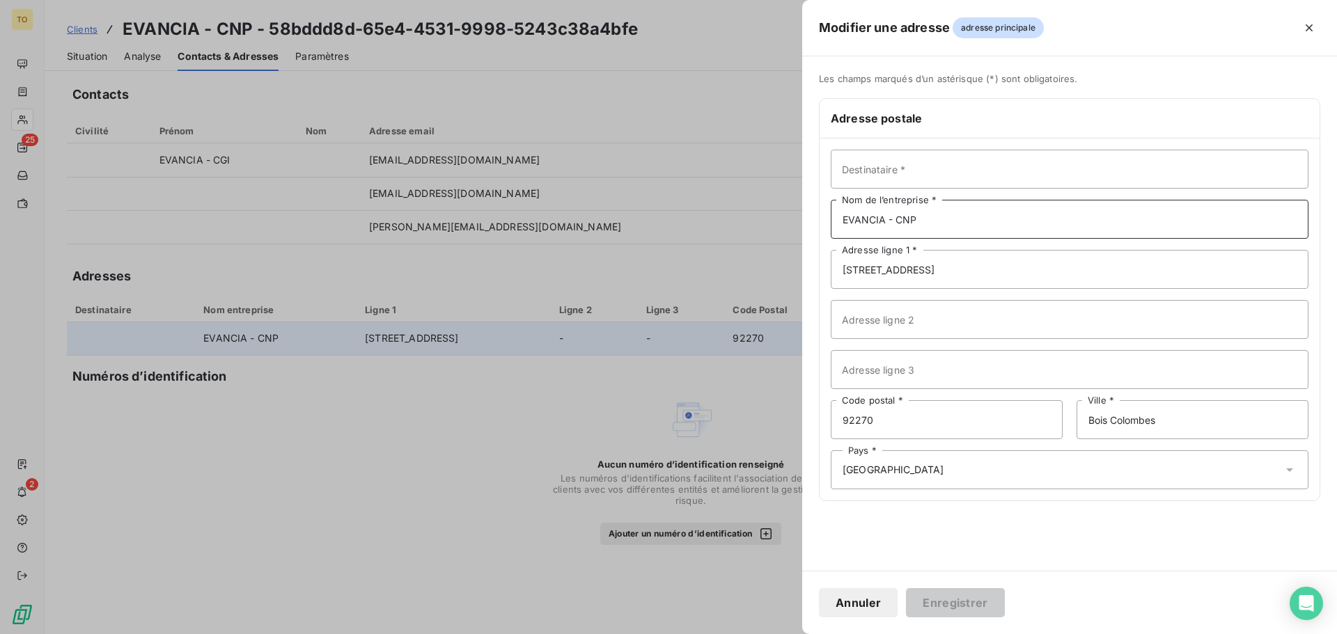
click at [947, 227] on input "EVANCIA - CNP" at bounding box center [1070, 219] width 478 height 39
click at [906, 588] on button "Enregistrer" at bounding box center [955, 602] width 99 height 29
type input "EVANCIA - C"
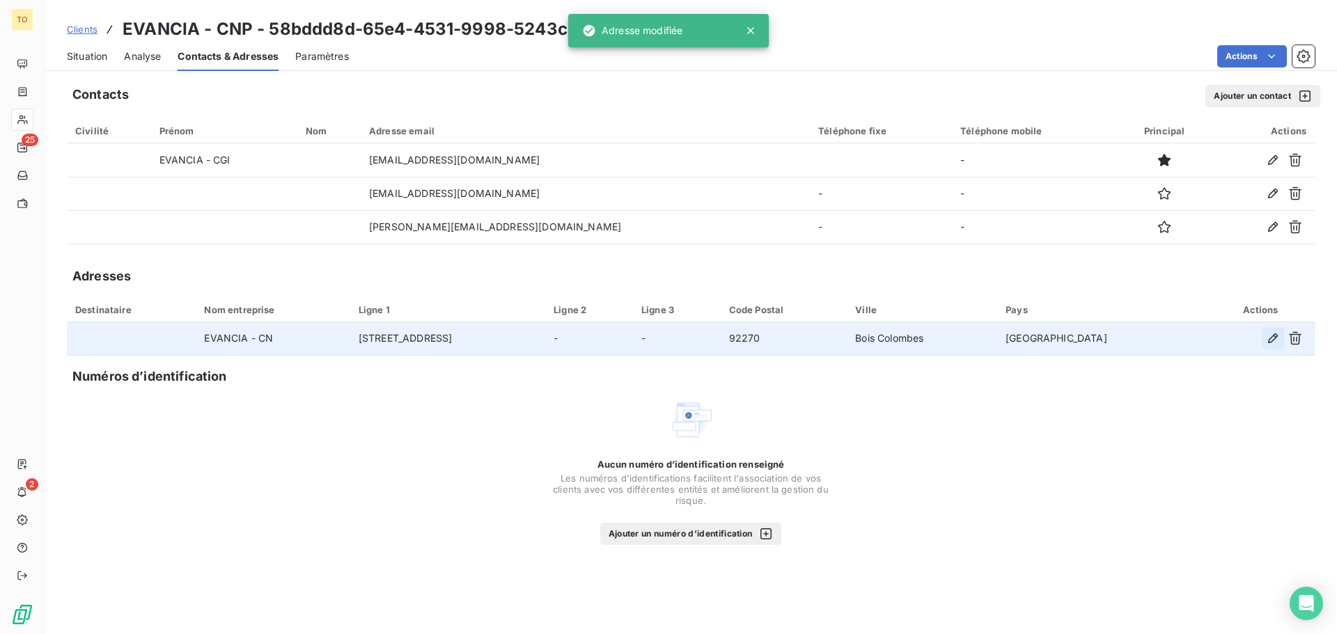
click at [1280, 338] on button "button" at bounding box center [1272, 338] width 22 height 22
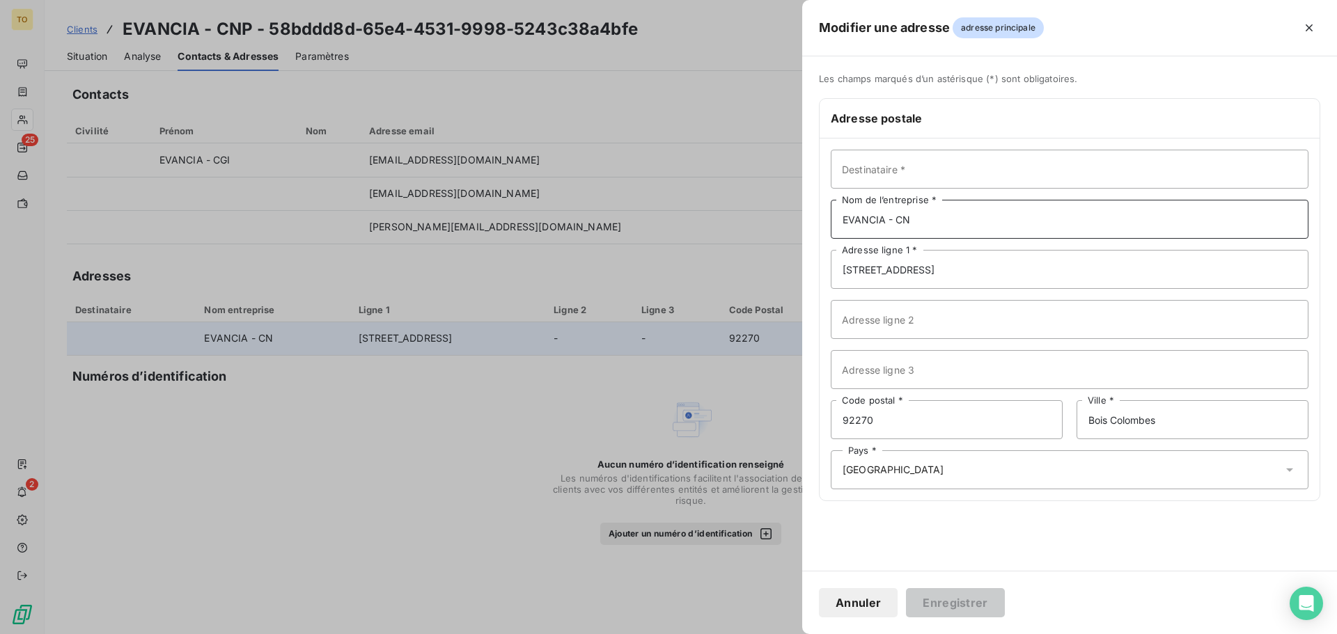
click at [947, 214] on input "EVANCIA - CN" at bounding box center [1070, 219] width 478 height 39
type input "EVANCIA - CGI"
click at [964, 600] on button "Enregistrer" at bounding box center [955, 602] width 99 height 29
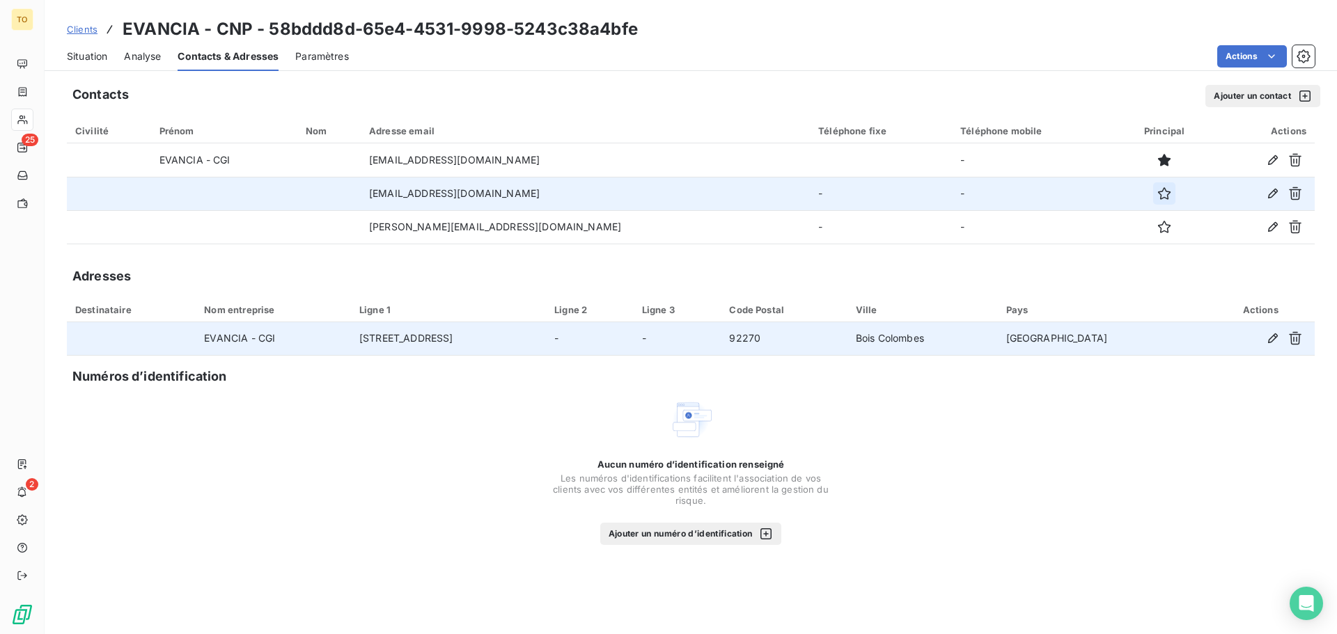
click at [1157, 196] on icon "button" at bounding box center [1164, 194] width 14 height 14
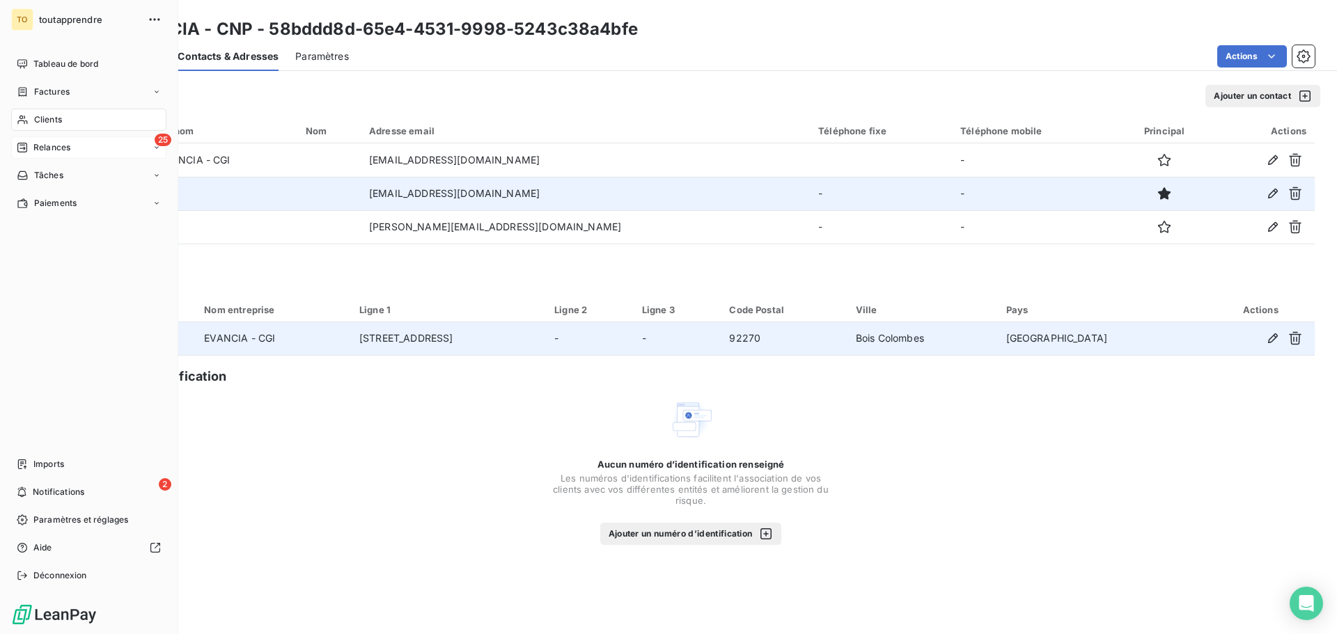
click at [25, 147] on icon at bounding box center [22, 147] width 11 height 11
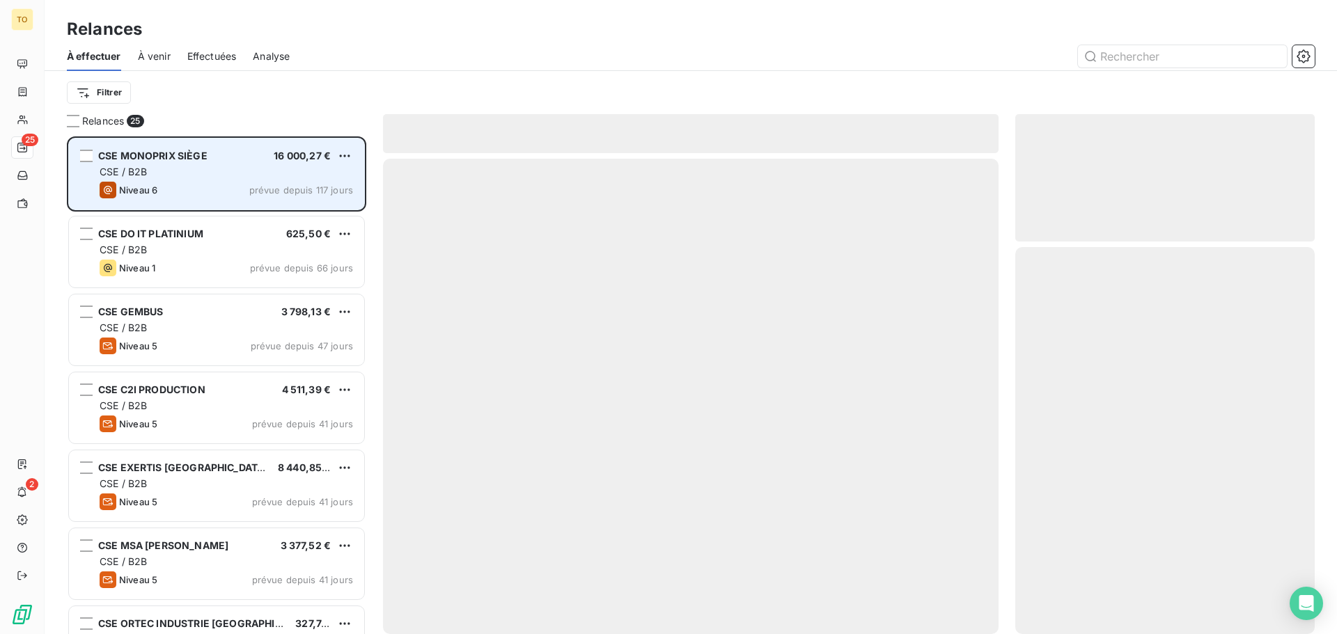
scroll to position [487, 289]
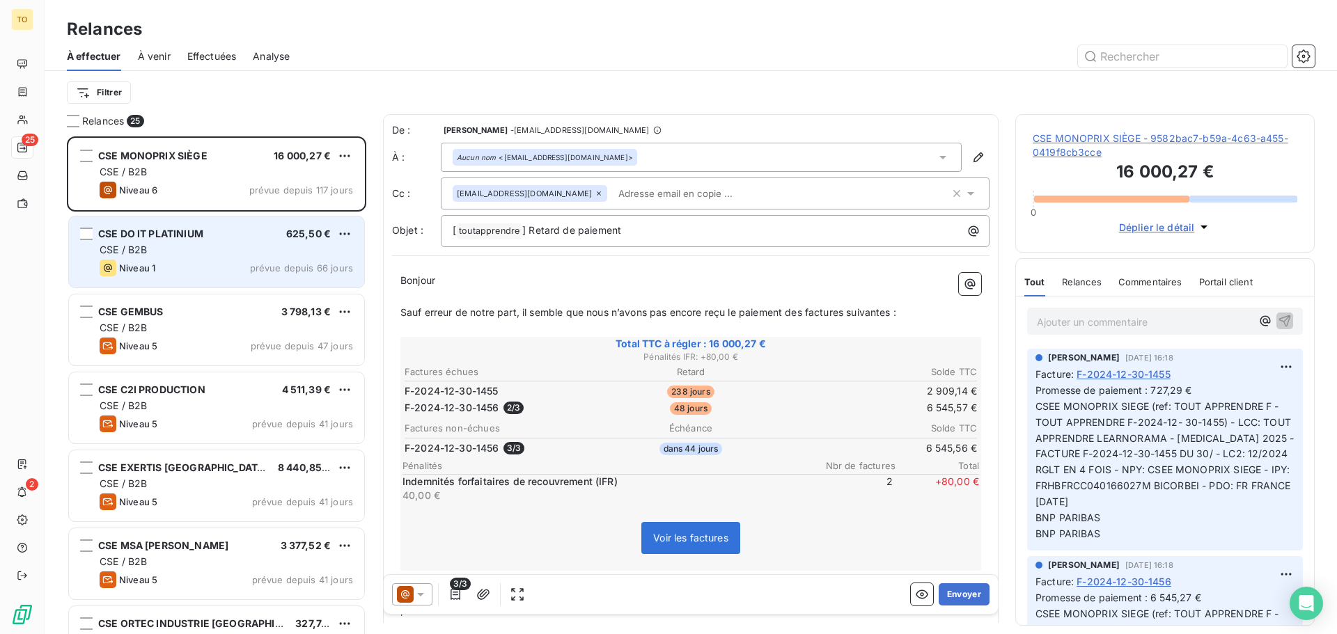
click at [233, 277] on div "CSE DO IT PLATINIUM 625,50 € CSE / B2B Niveau 1 prévue depuis 66 jours" at bounding box center [216, 252] width 295 height 71
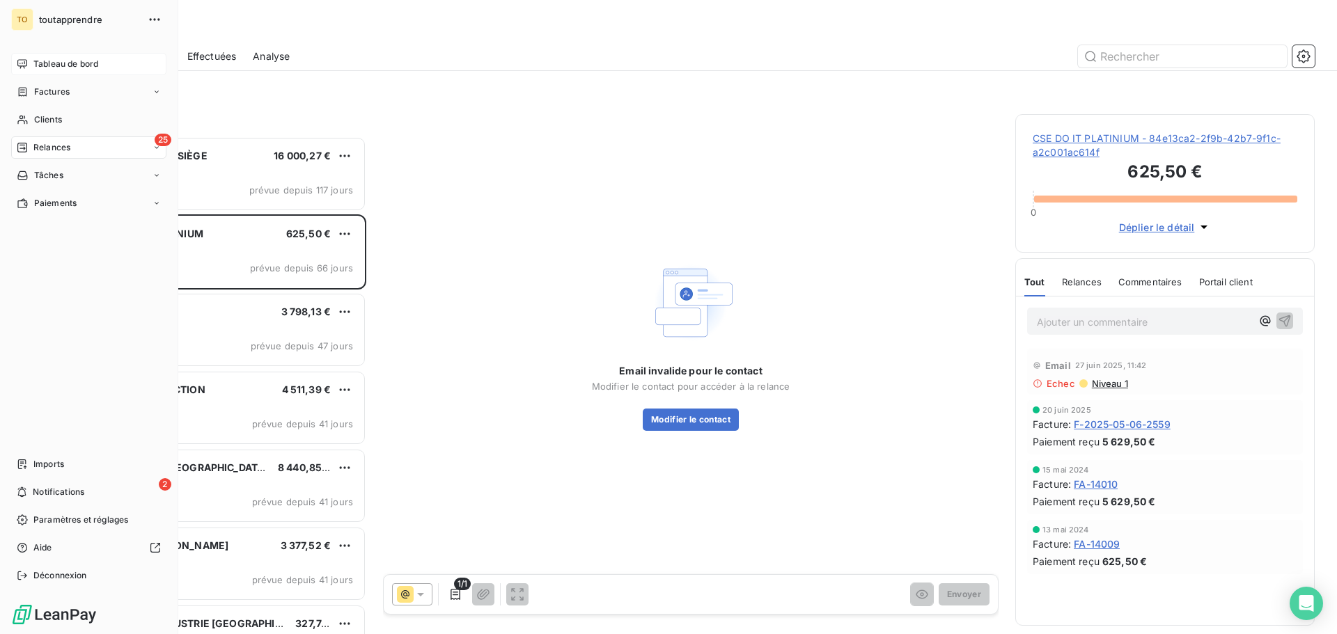
click at [24, 60] on icon at bounding box center [22, 63] width 10 height 9
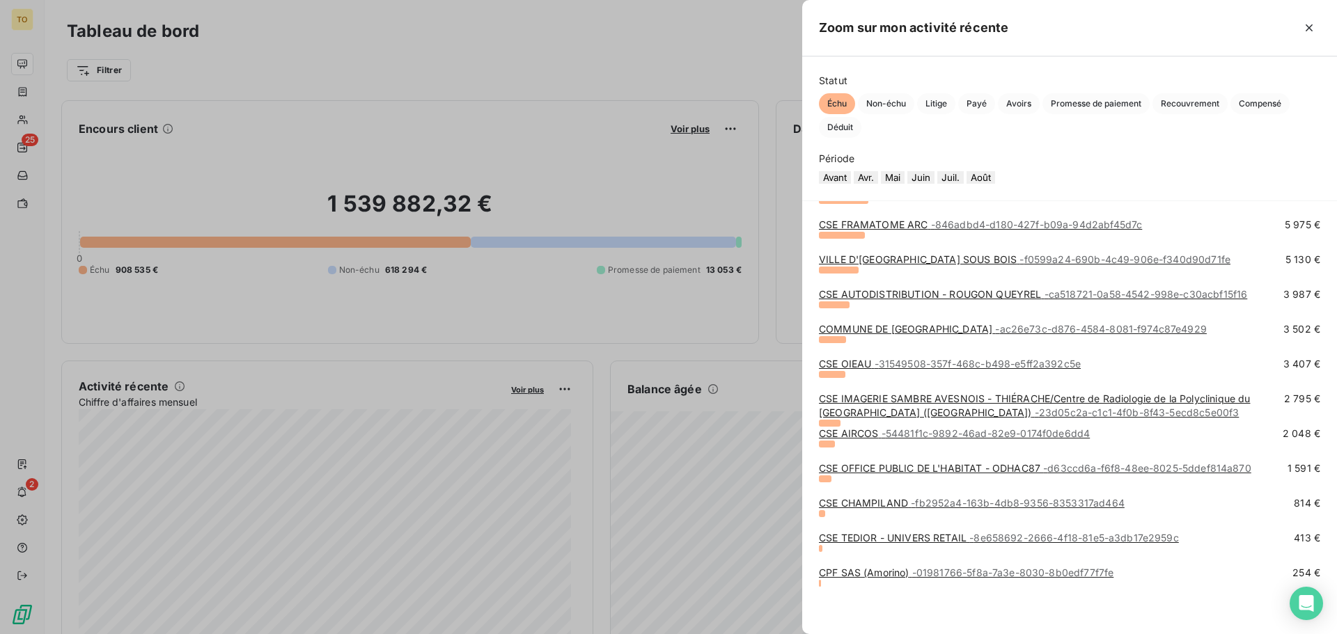
scroll to position [674, 0]
click at [222, 304] on div at bounding box center [668, 317] width 1337 height 634
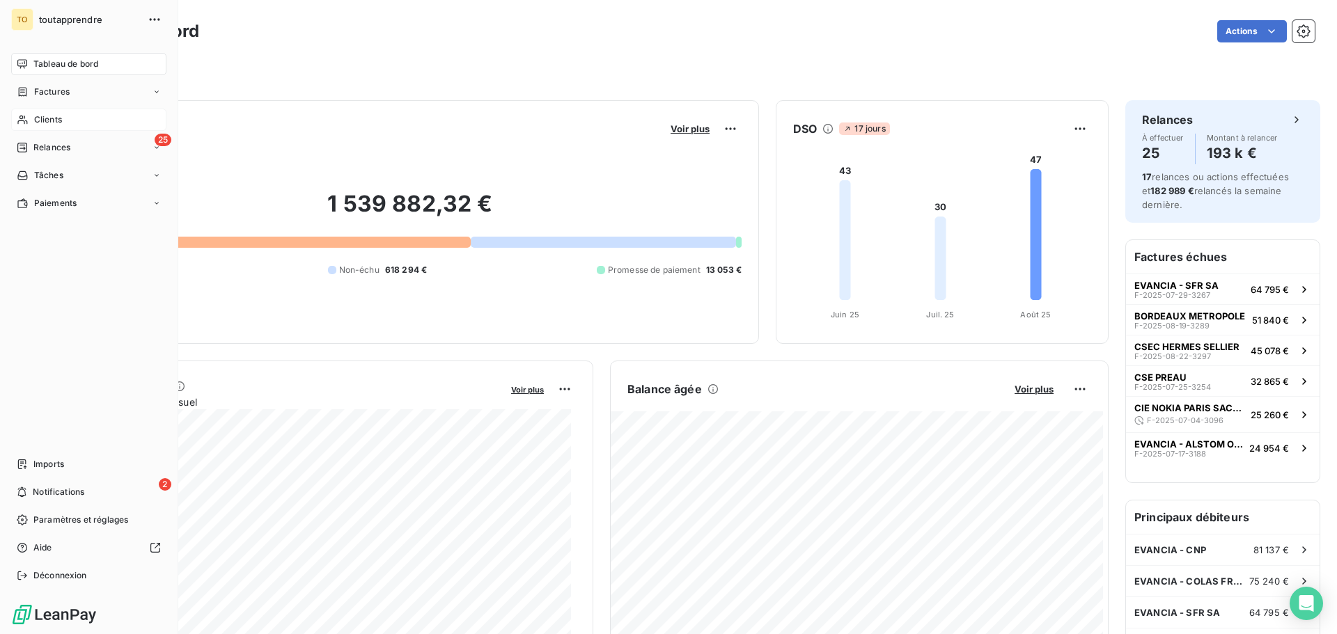
click at [24, 121] on icon at bounding box center [22, 120] width 10 height 9
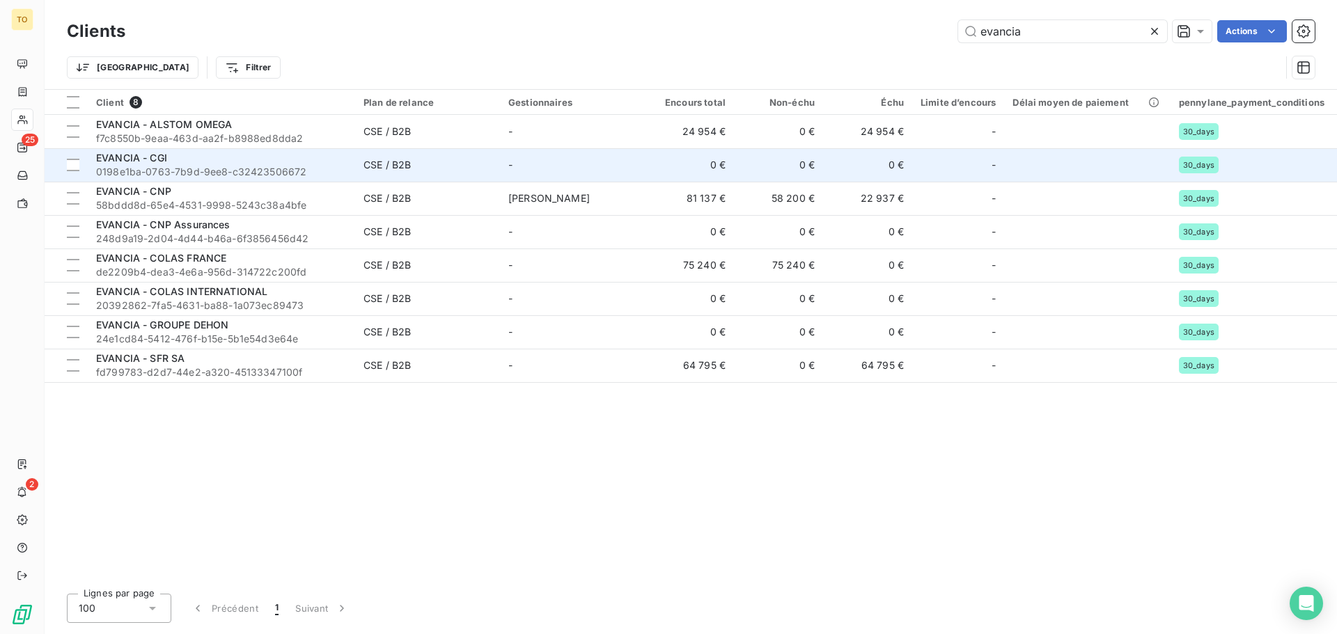
click at [203, 155] on div "EVANCIA - CGI" at bounding box center [221, 158] width 251 height 14
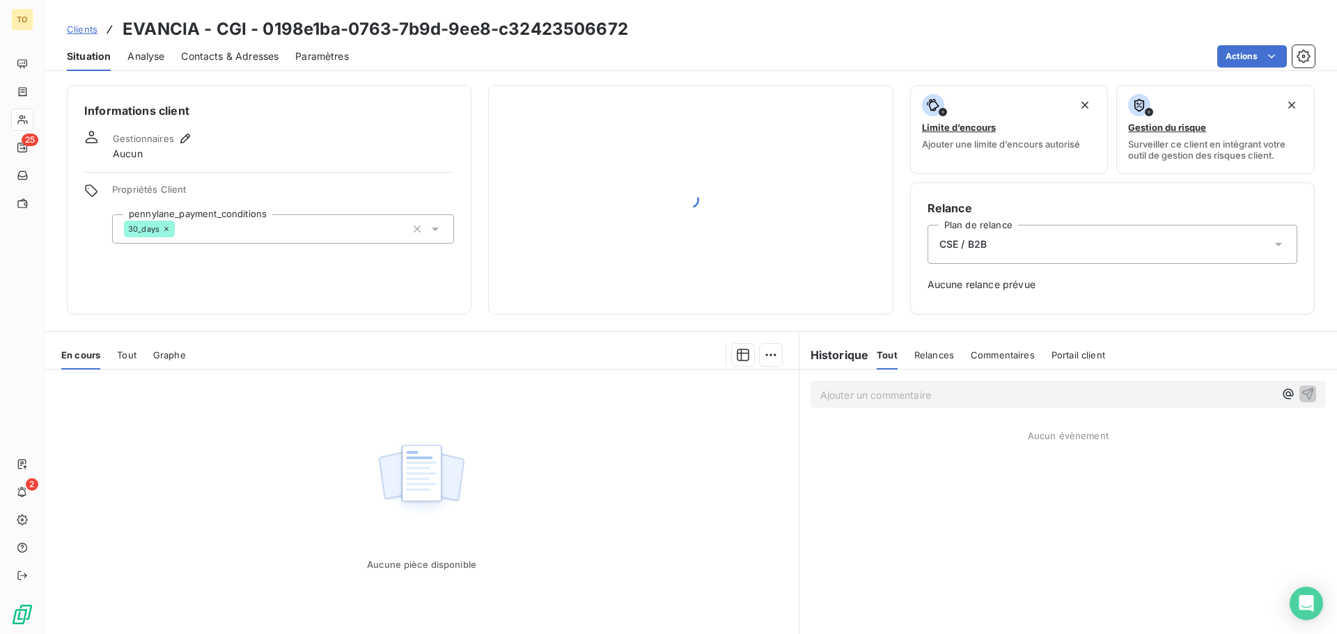
click at [155, 55] on span "Analyse" at bounding box center [145, 56] width 37 height 14
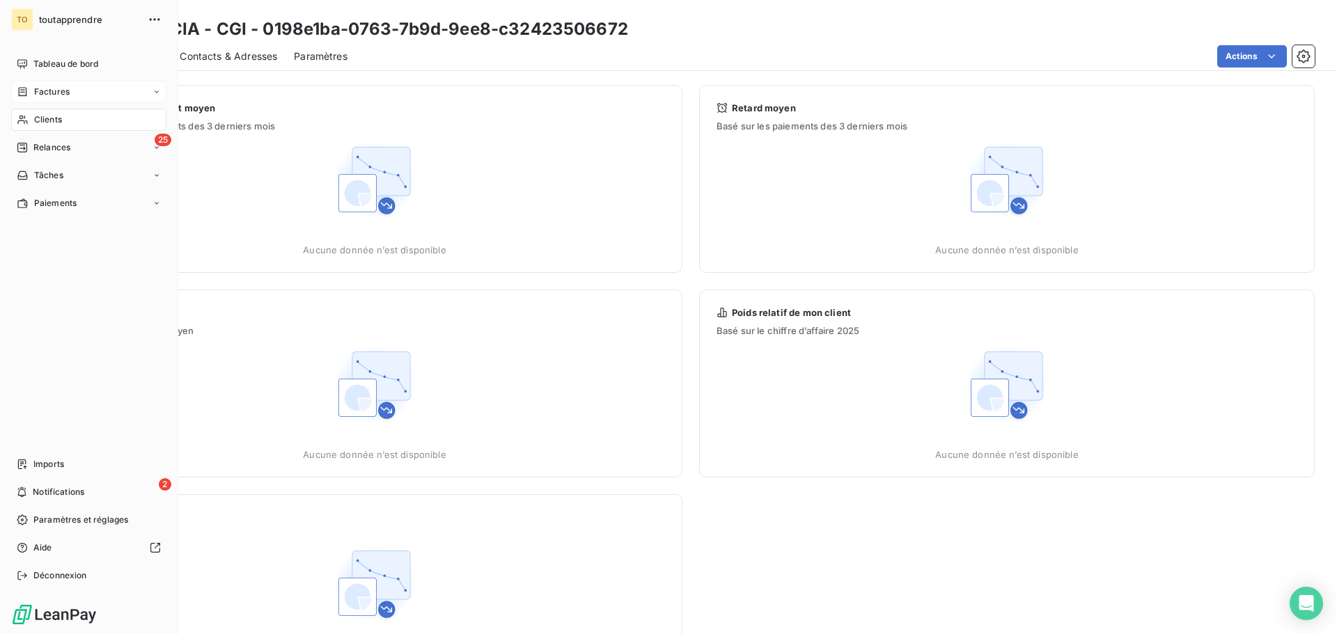
click at [50, 93] on span "Factures" at bounding box center [52, 92] width 36 height 13
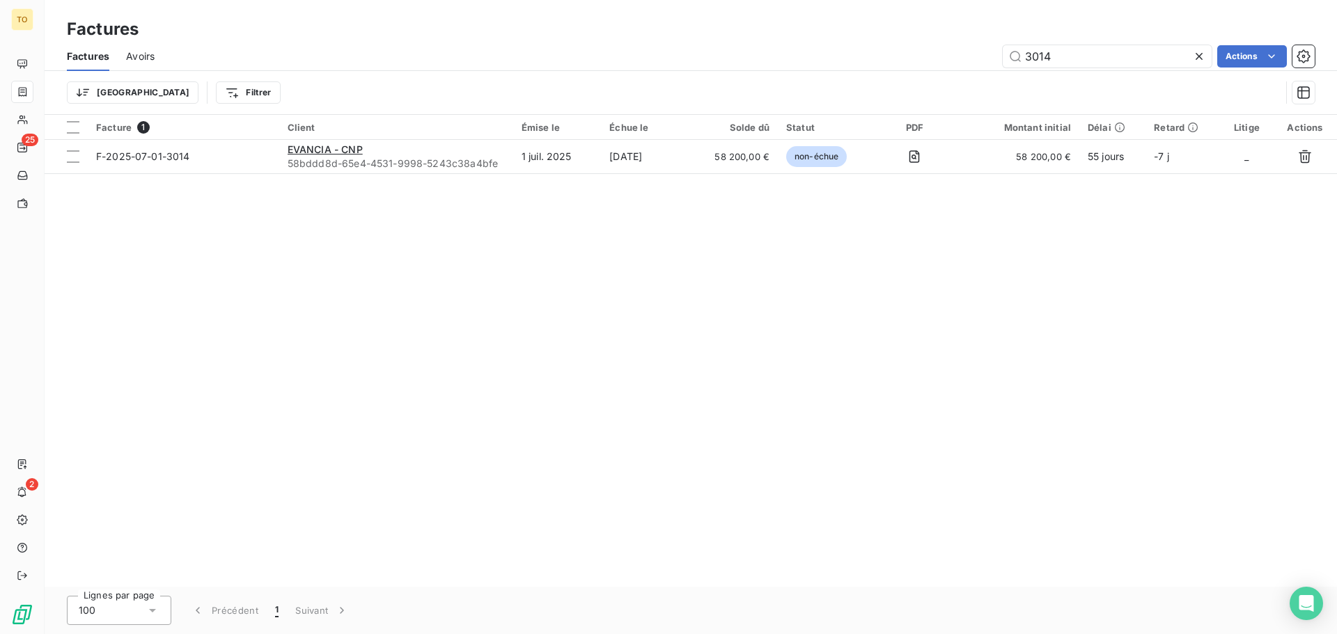
drag, startPoint x: 1063, startPoint y: 58, endPoint x: 942, endPoint y: 61, distance: 121.2
click at [942, 61] on div "3014 Actions" at bounding box center [742, 56] width 1143 height 22
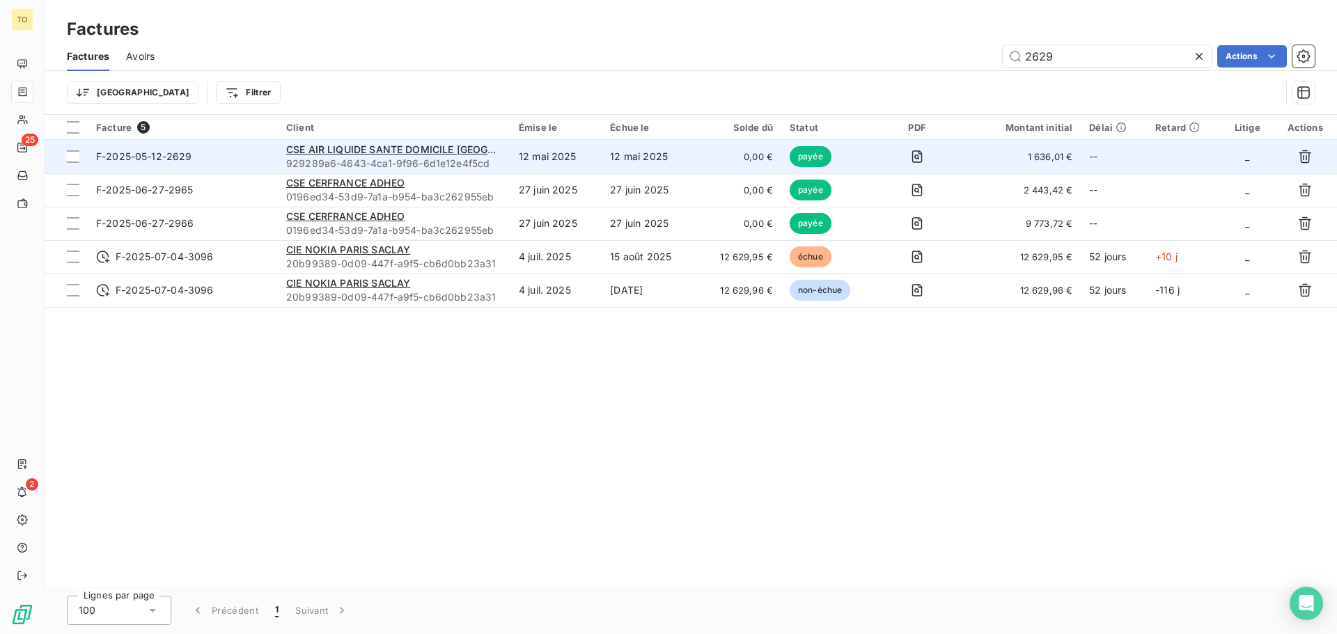
type input "2629"
click at [190, 157] on span "F-2025-05-12-2629" at bounding box center [144, 156] width 96 height 12
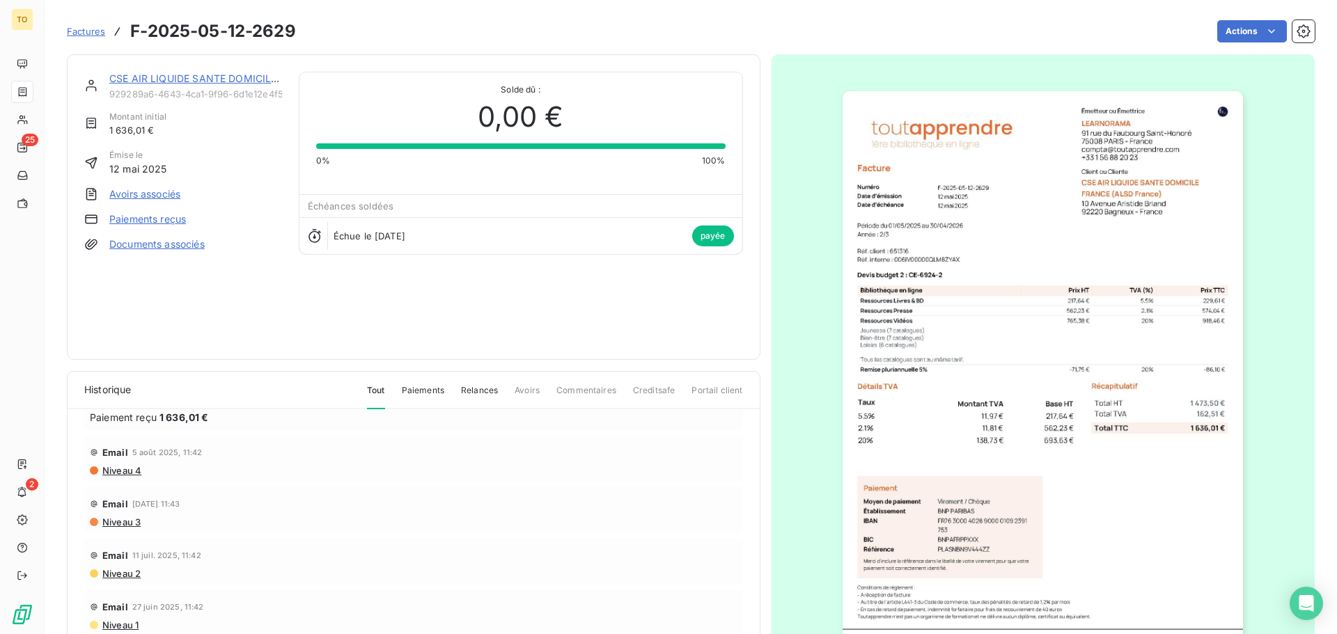
scroll to position [41, 0]
